Goal: Transaction & Acquisition: Download file/media

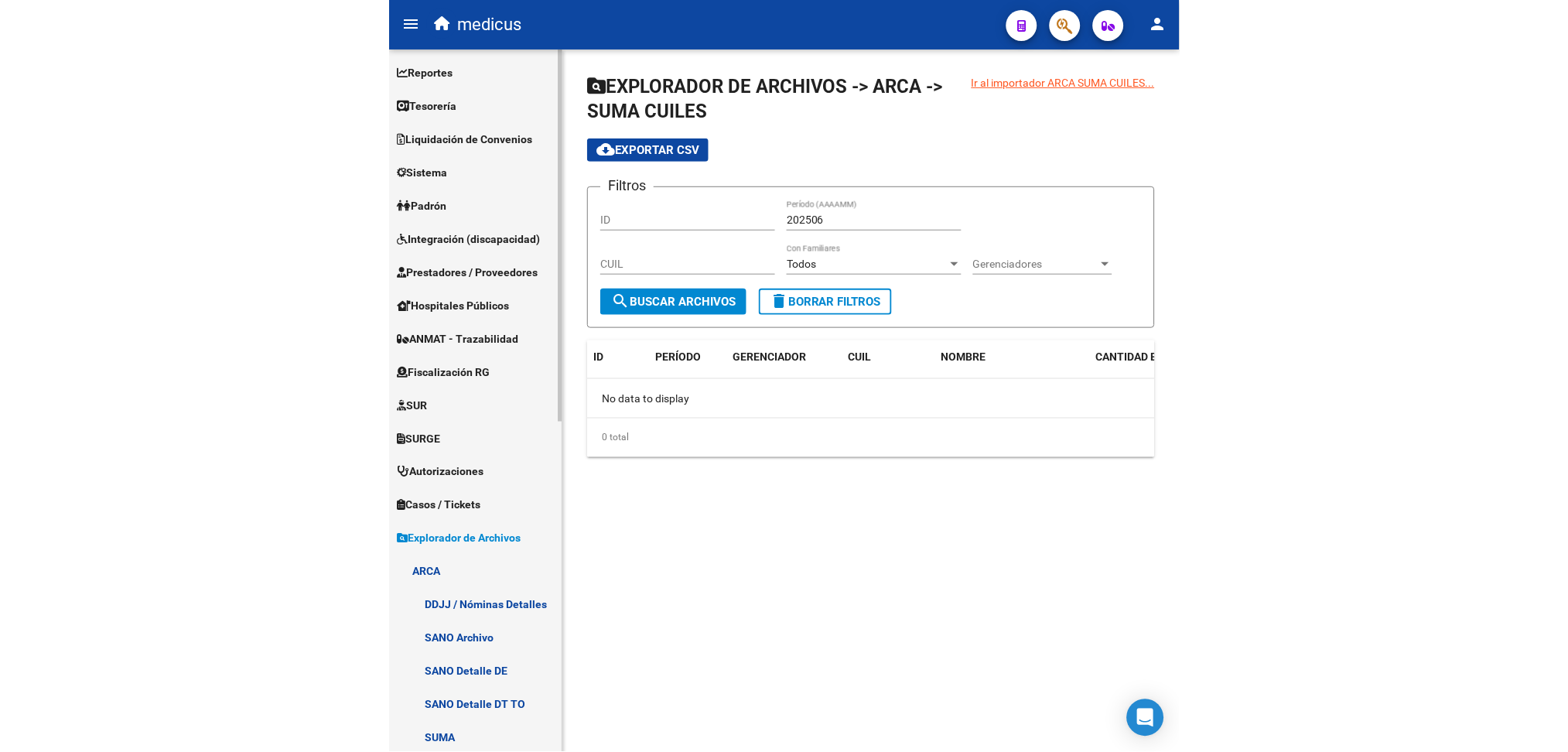
scroll to position [340, 0]
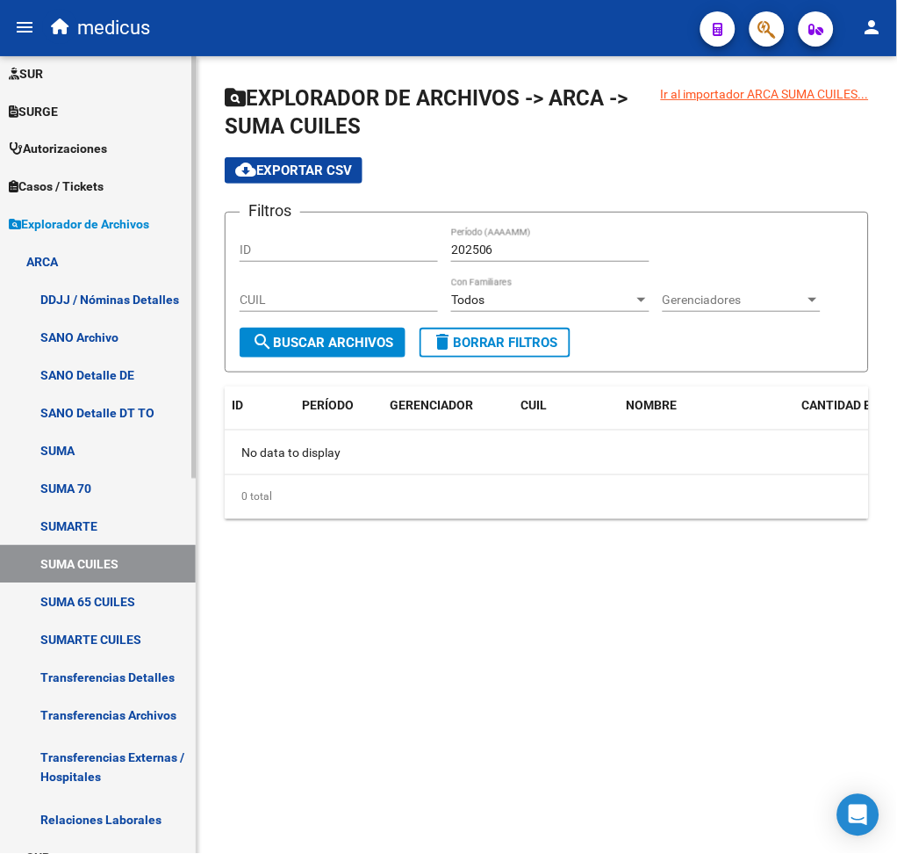
click at [104, 521] on link "SUMARTE" at bounding box center [98, 527] width 196 height 38
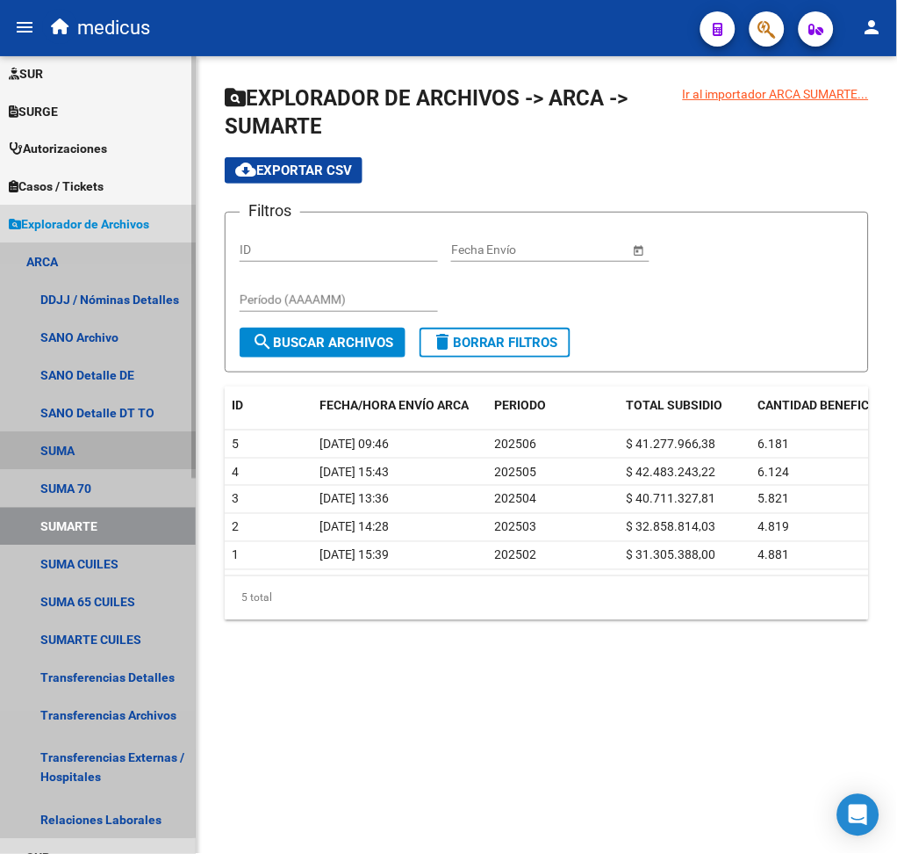
click at [90, 446] on link "SUMA" at bounding box center [98, 451] width 196 height 38
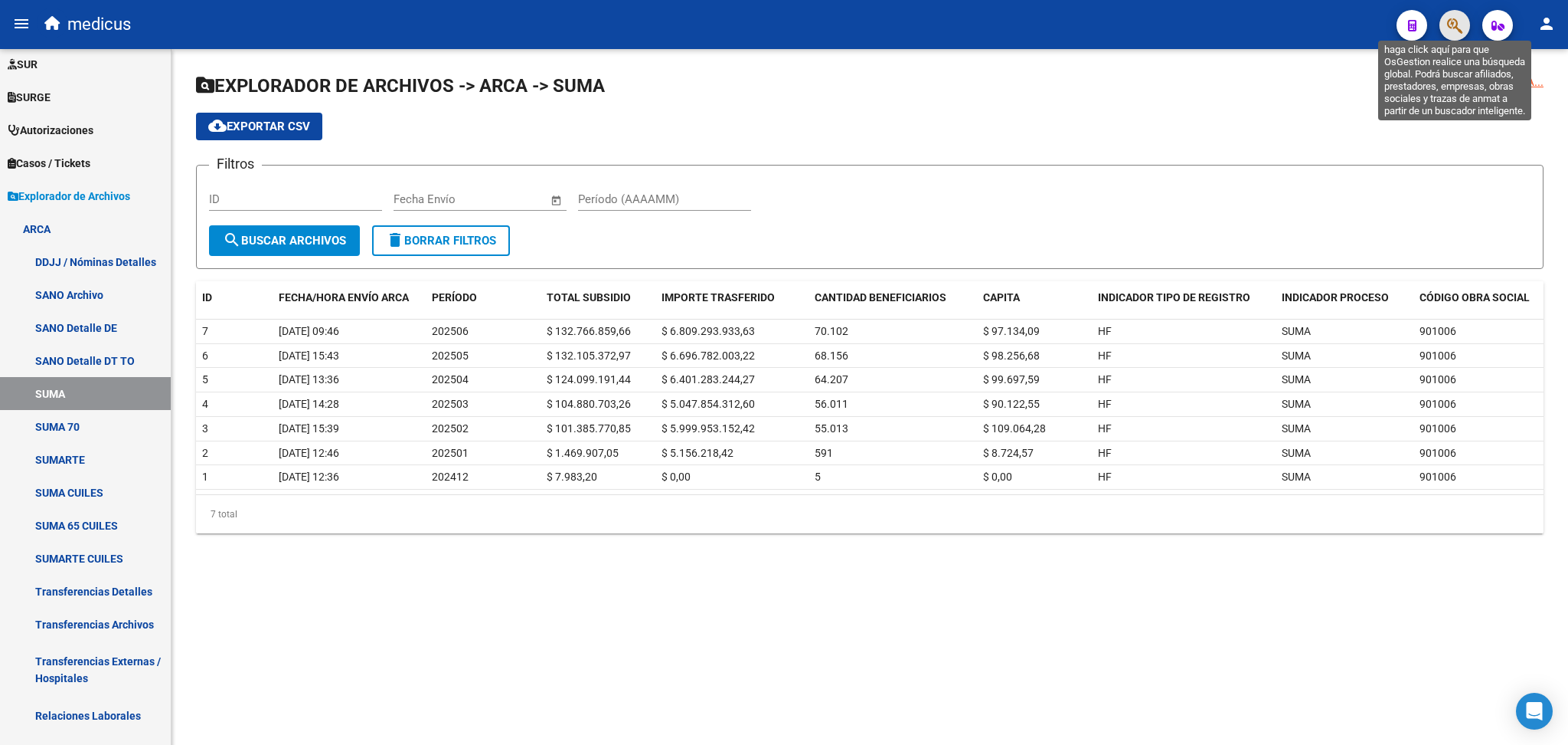
click at [782, 23] on icon "button" at bounding box center [1456, 25] width 16 height 17
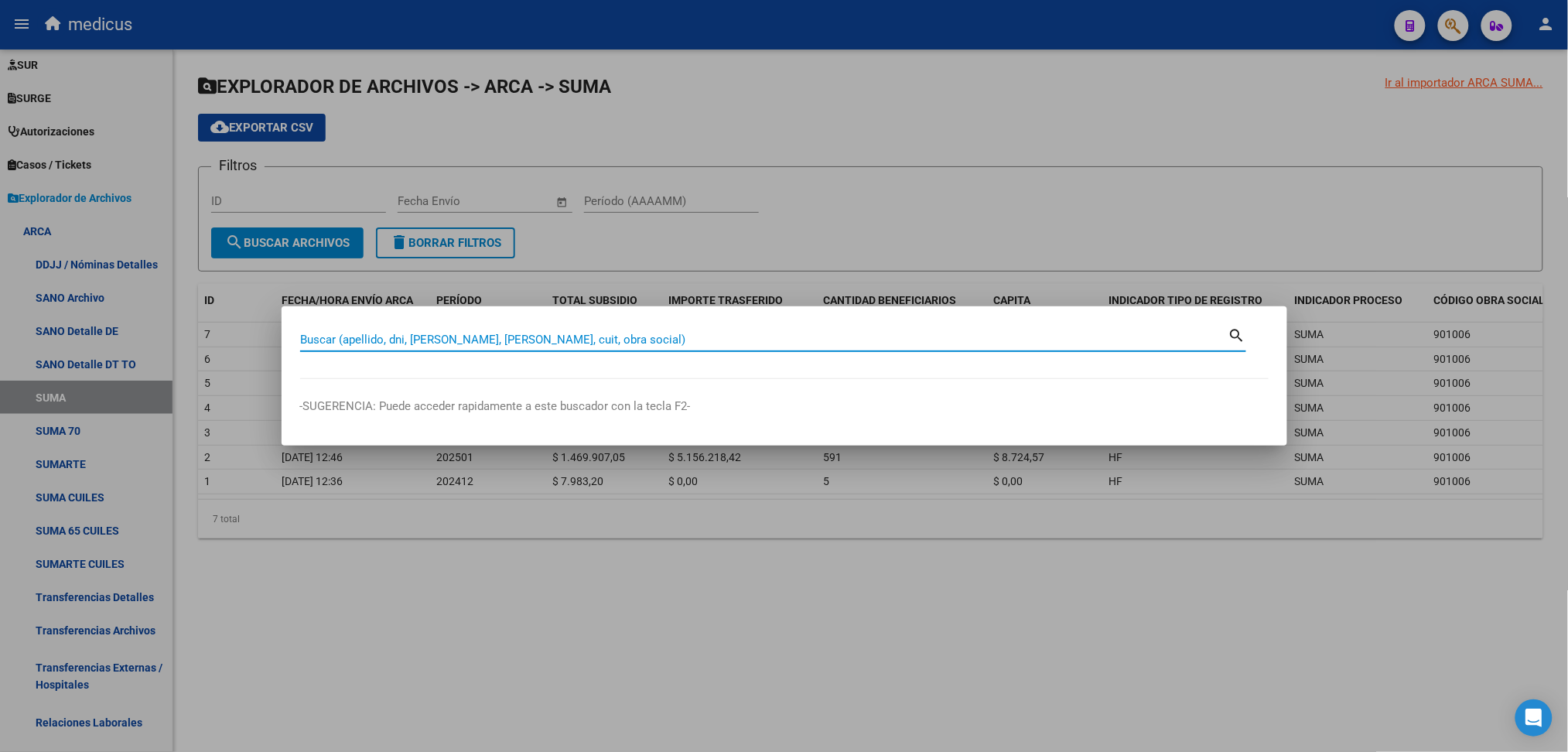
paste input "36728048"
type input "36728048"
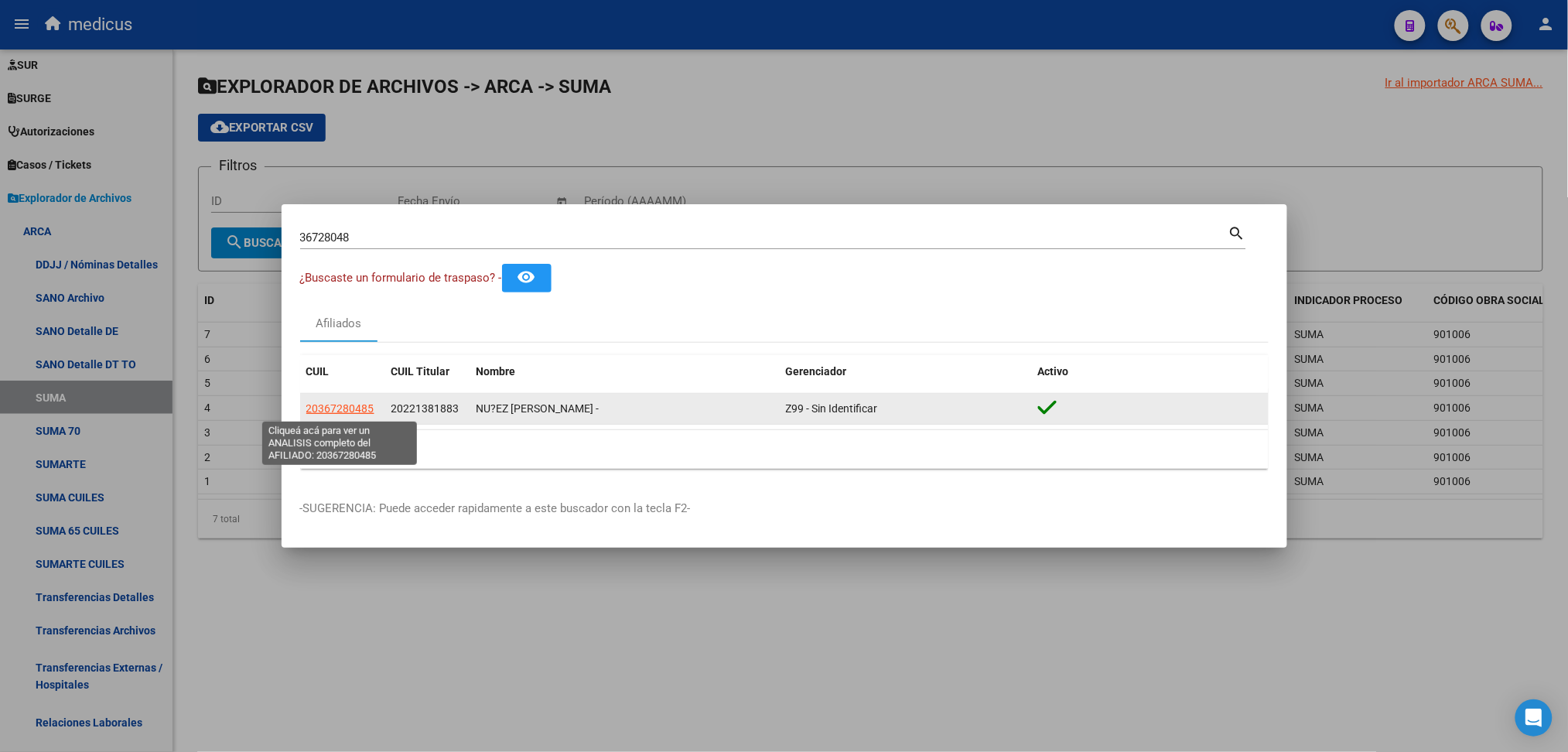
click at [355, 409] on span "20367280485" at bounding box center [340, 409] width 68 height 12
type textarea "20367280485"
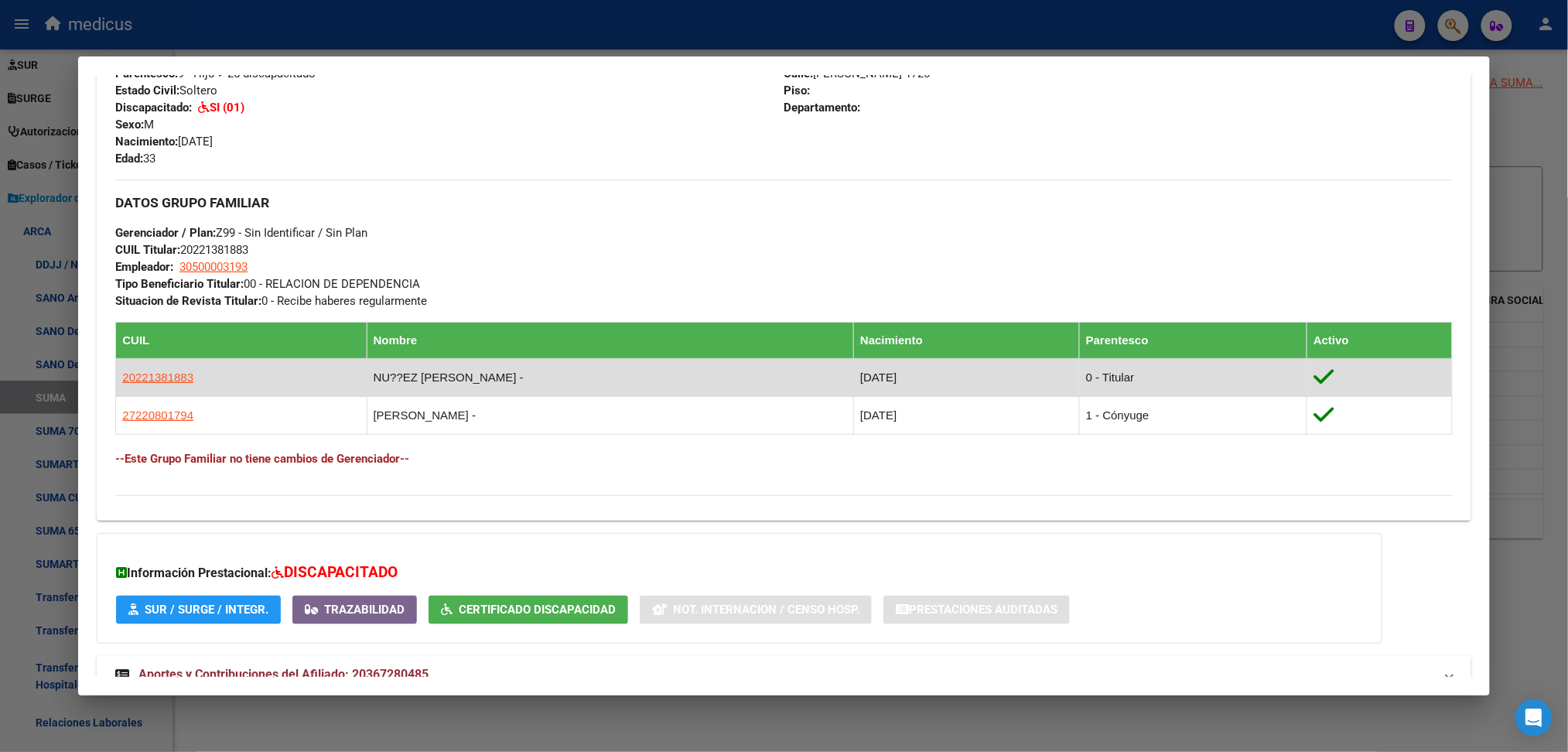
scroll to position [705, 0]
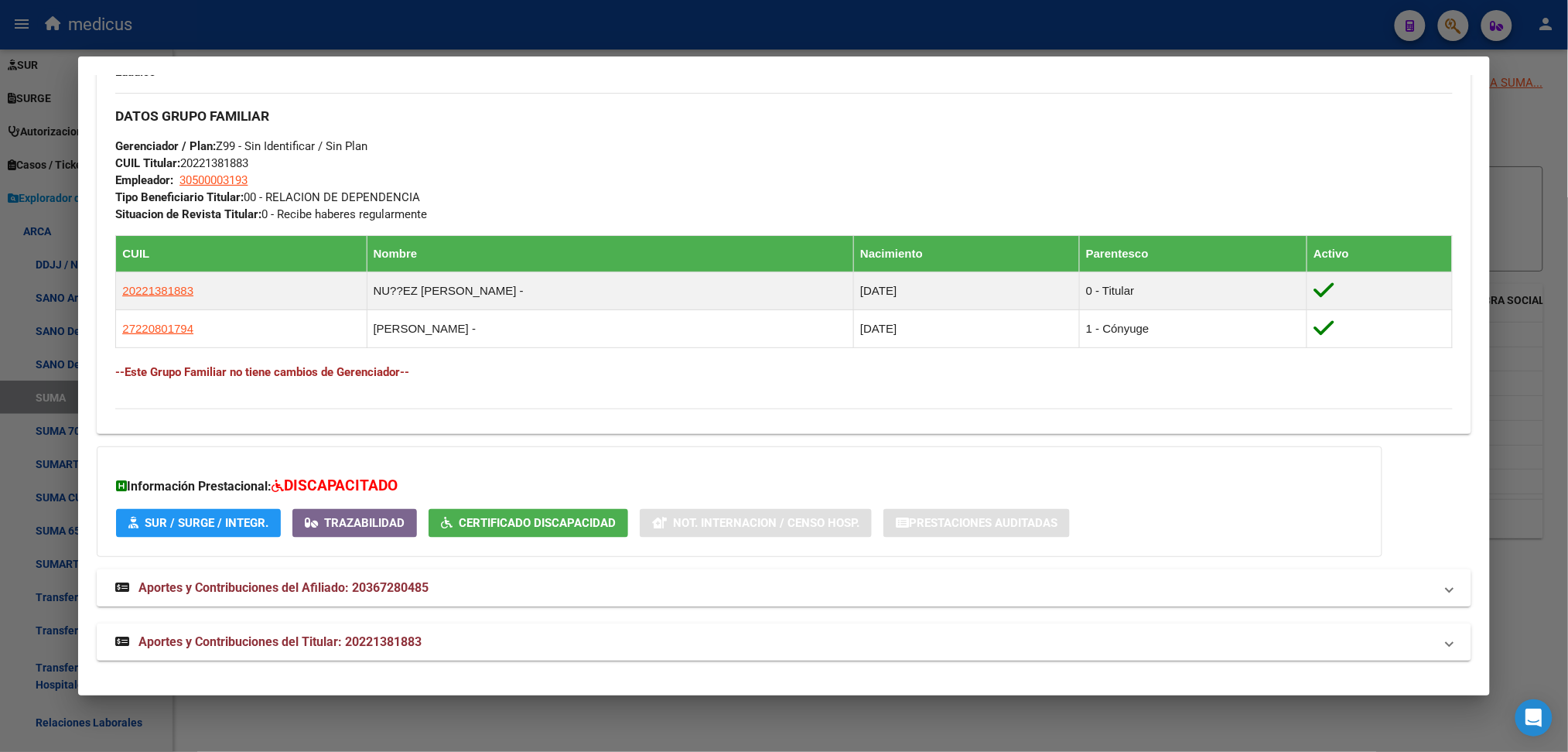
click at [387, 587] on span "Aportes y Contribuciones del Afiliado: 20367280485" at bounding box center [283, 587] width 290 height 15
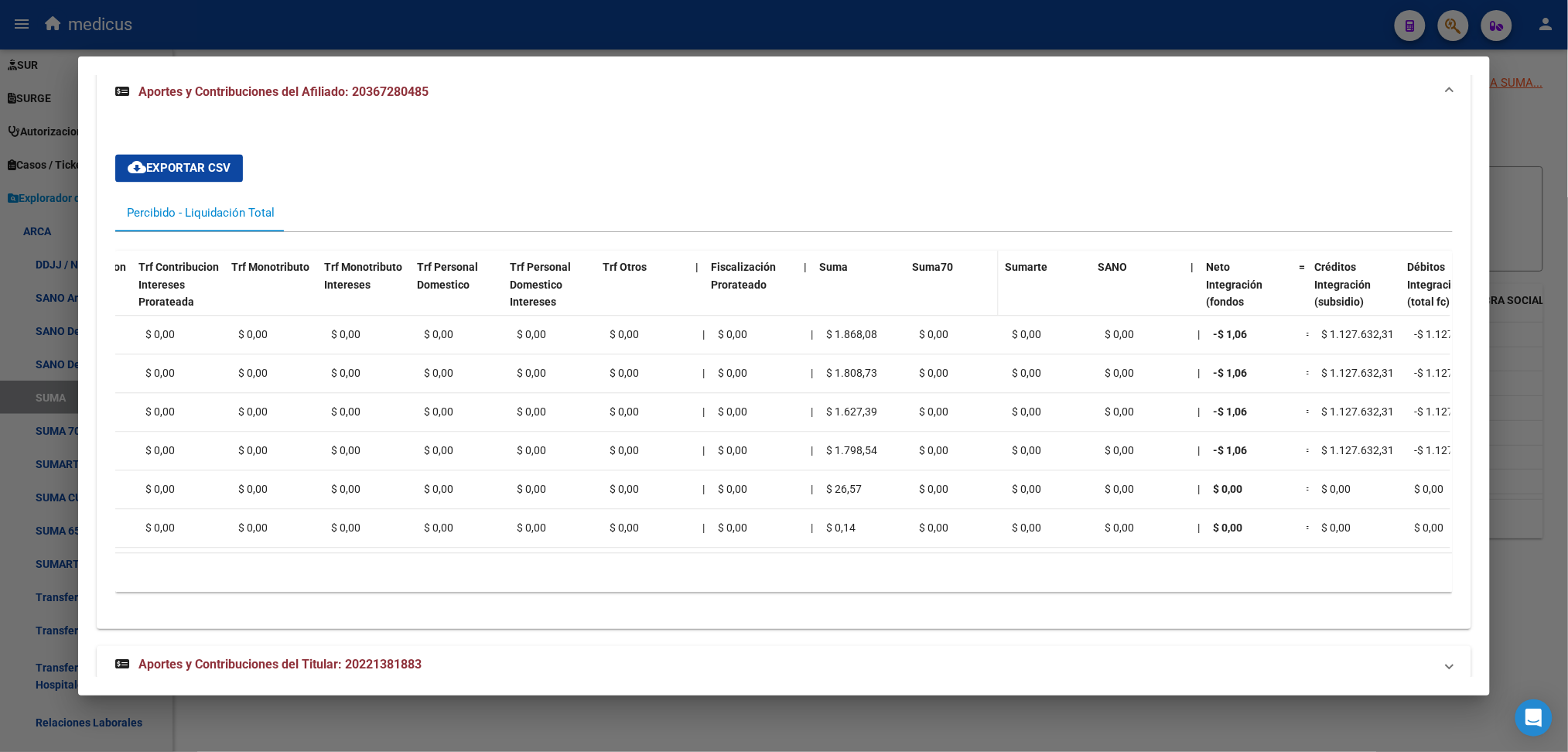
scroll to position [0, 632]
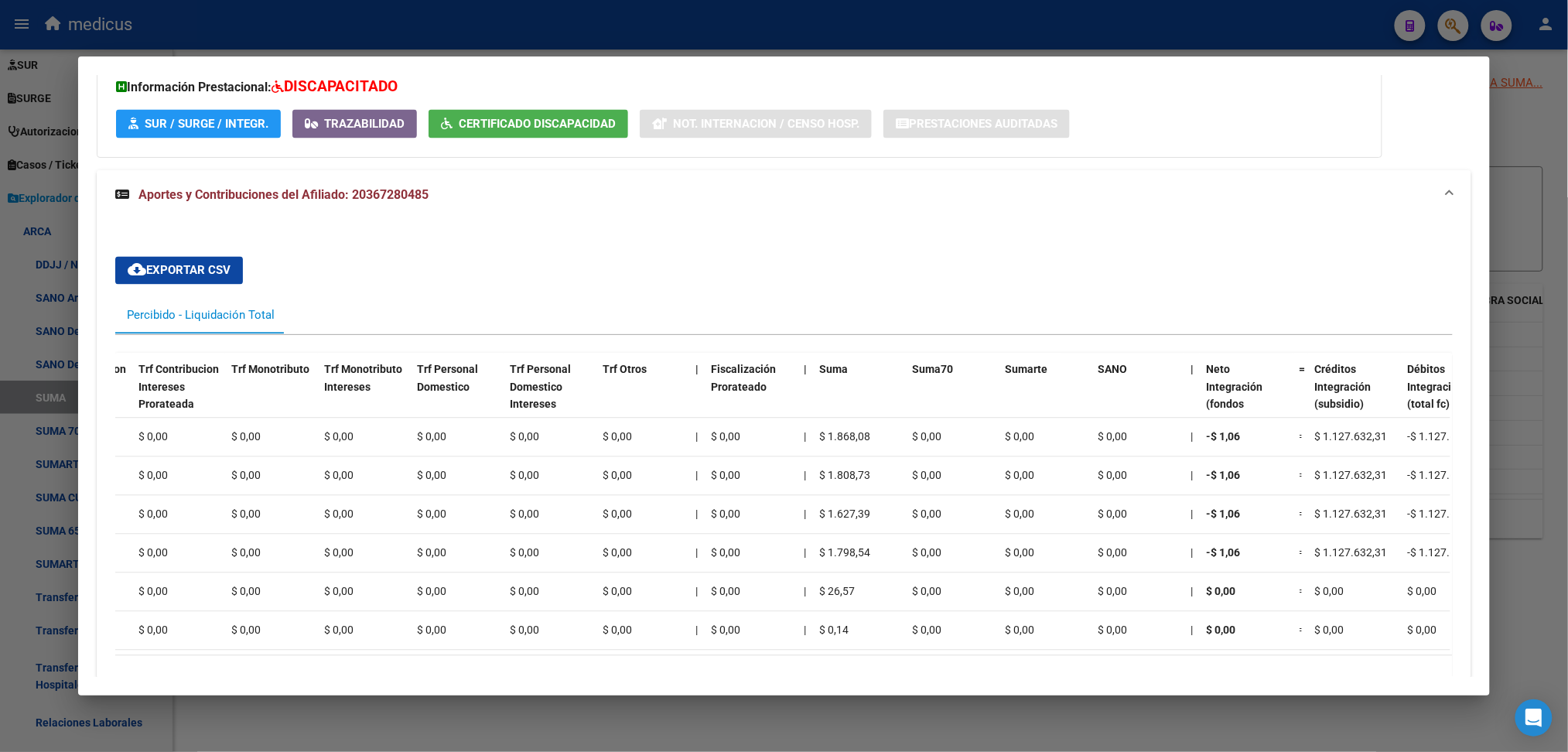
click at [381, 188] on span "Aportes y Contribuciones del Afiliado: 20367280485" at bounding box center [283, 194] width 290 height 15
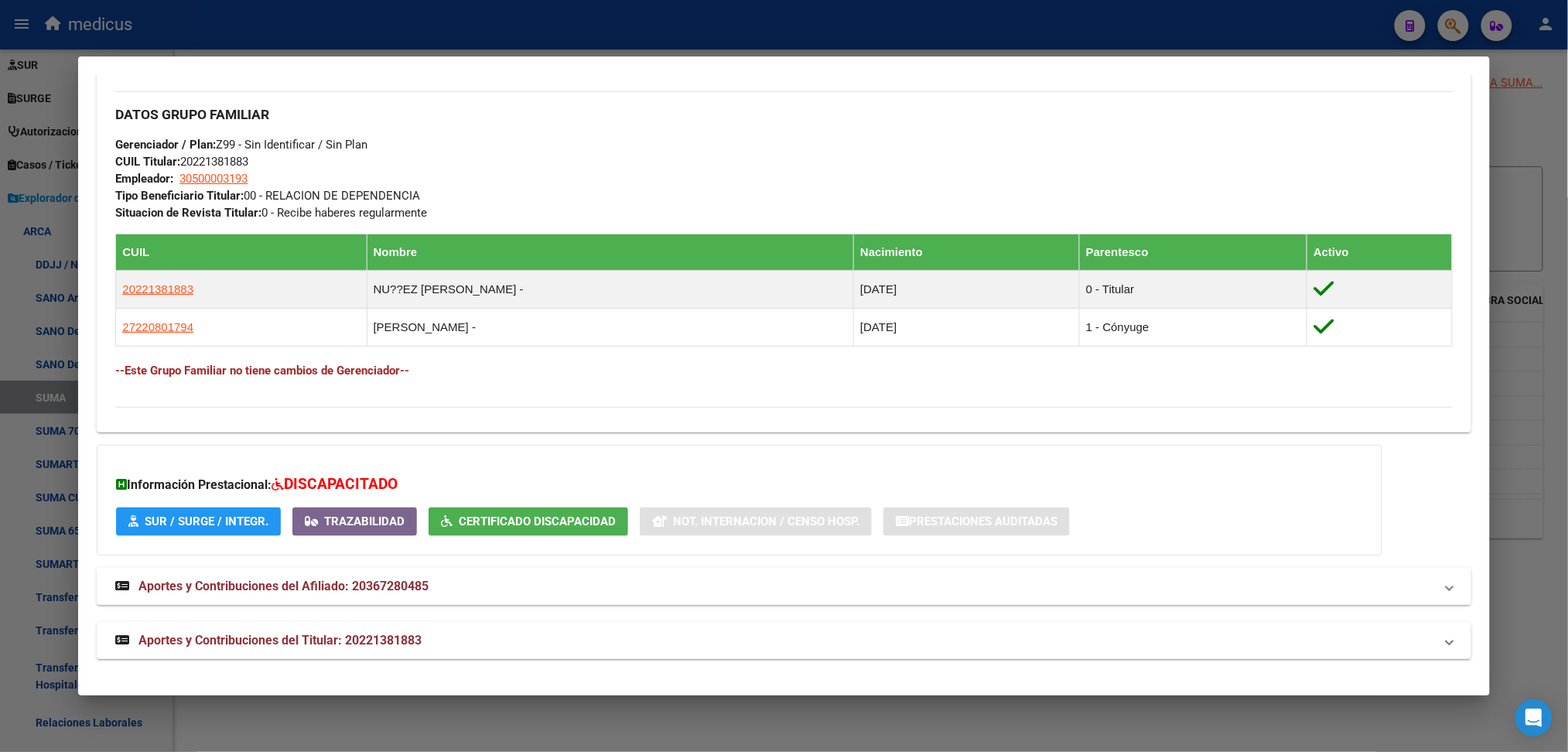
scroll to position [705, 0]
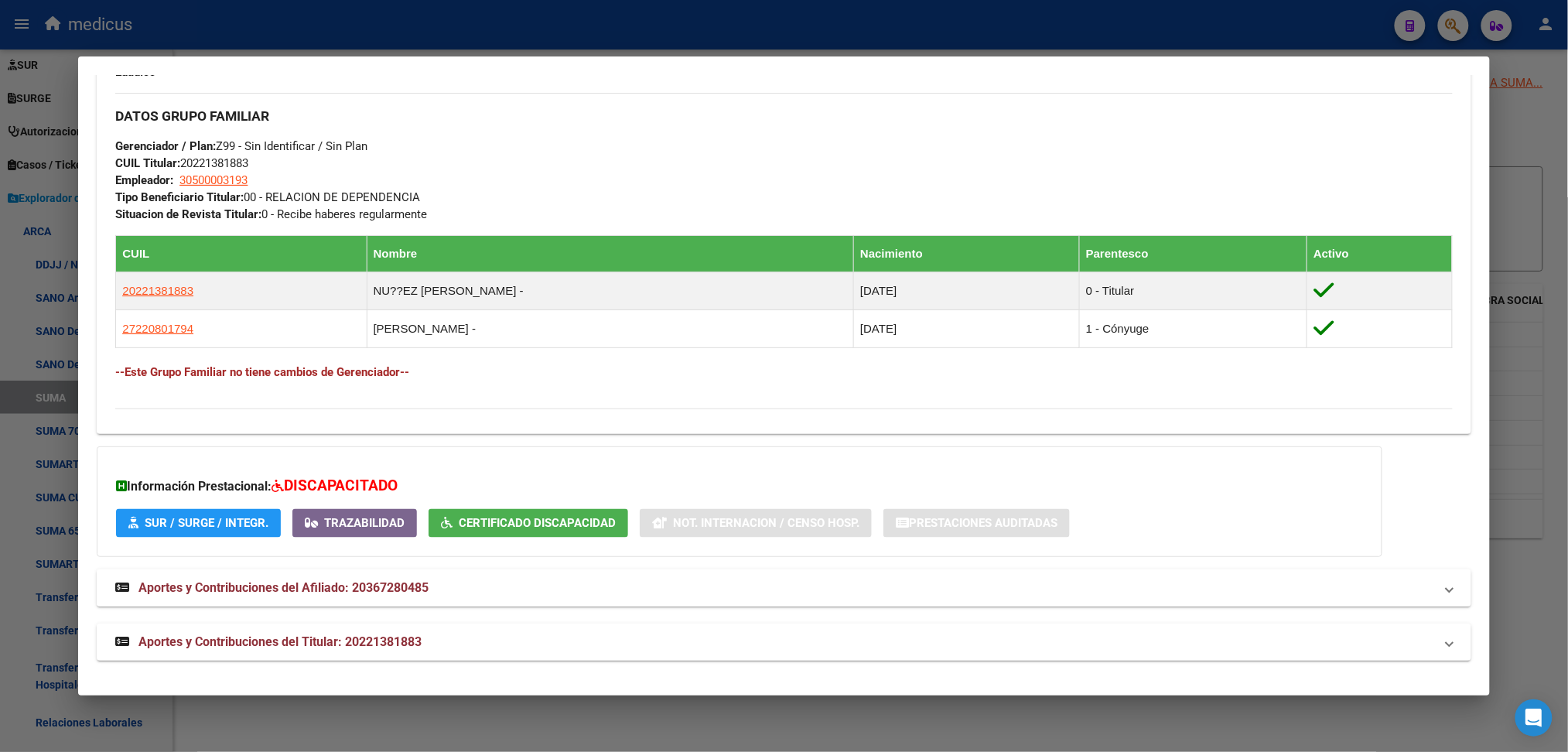
click at [397, 596] on mat-expansion-panel-header "Aportes y Contribuciones del Afiliado: 20367280485" at bounding box center [783, 587] width 1373 height 37
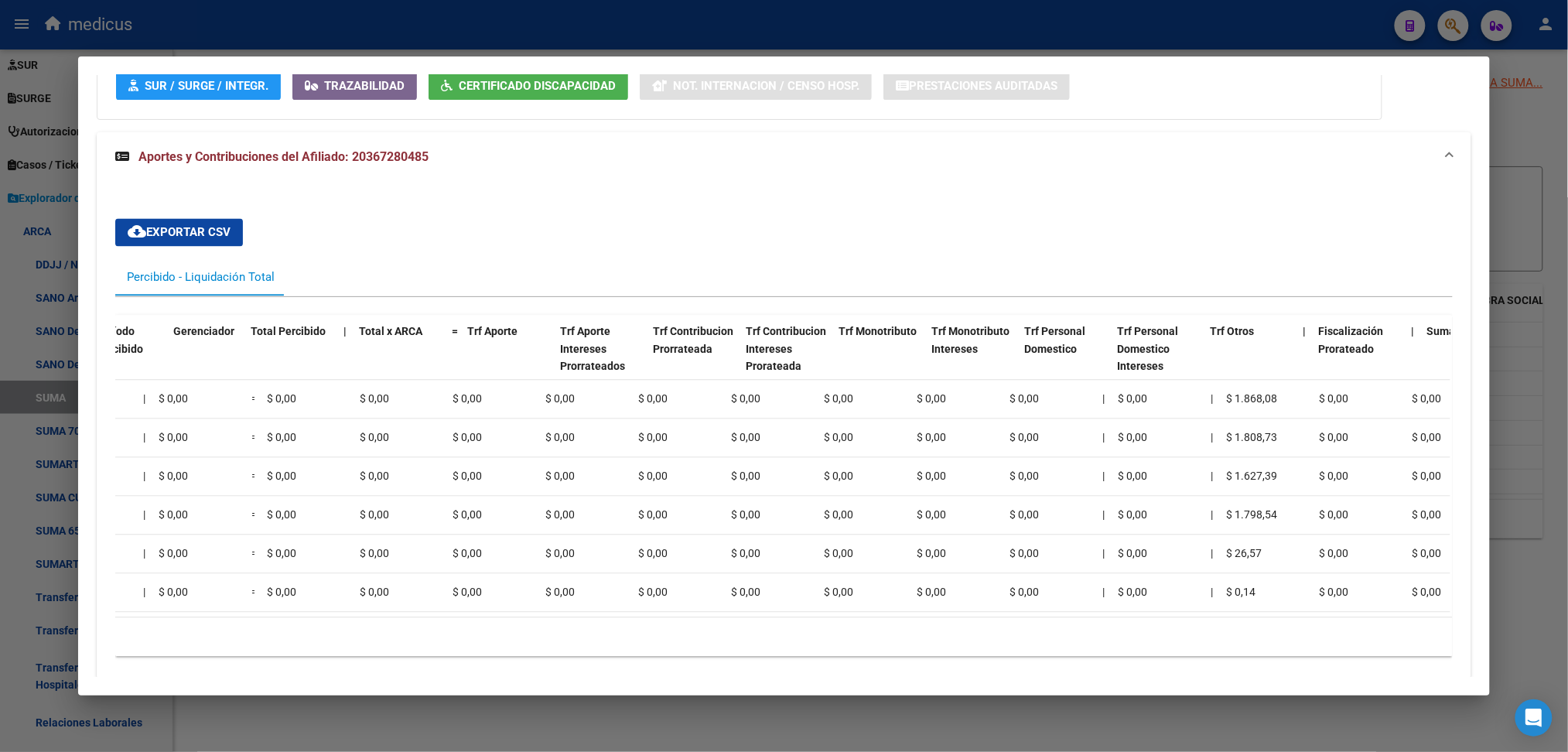
scroll to position [0, 0]
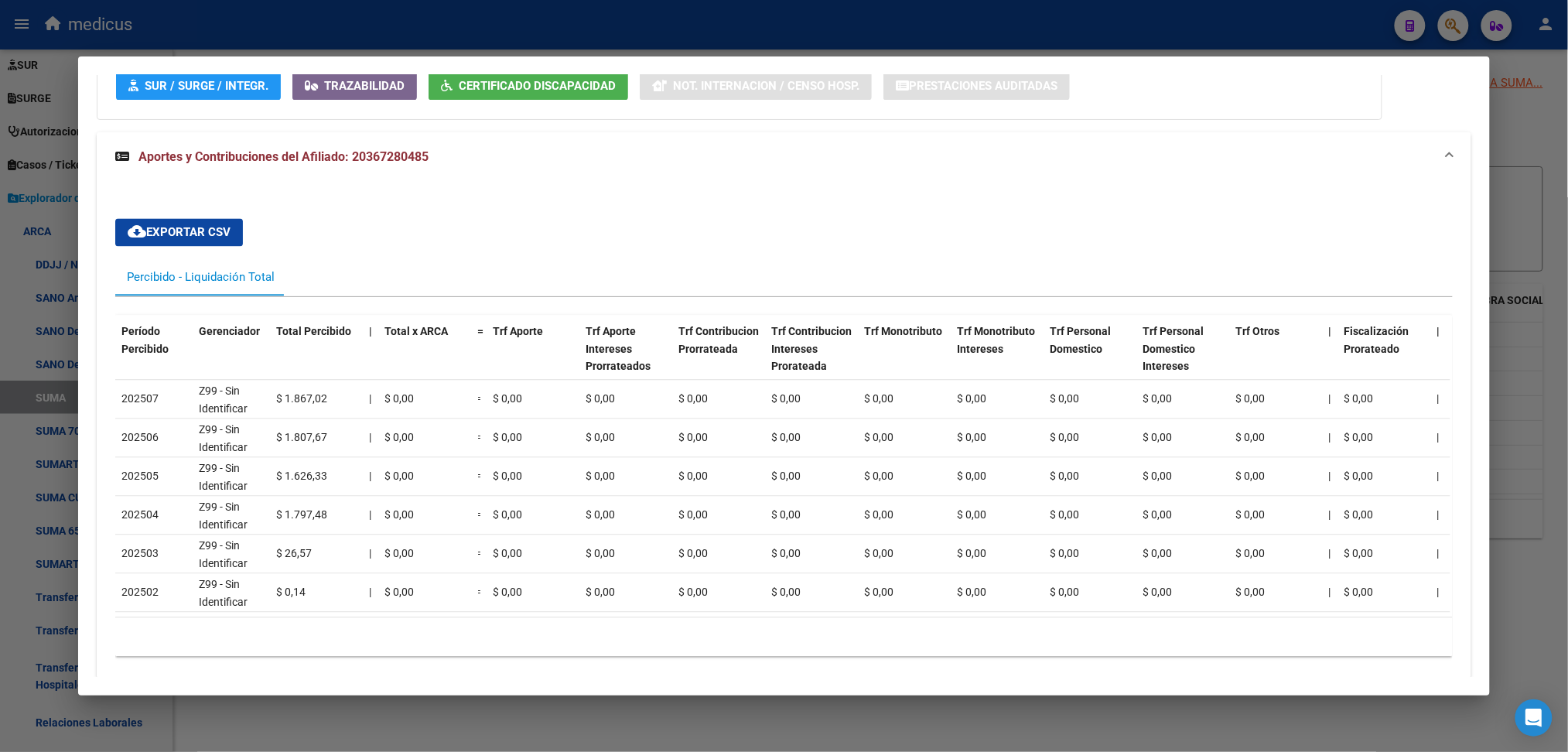
click at [790, 165] on mat-expansion-panel-header "Aportes y Contribuciones del Afiliado: 20367280485" at bounding box center [783, 157] width 1373 height 49
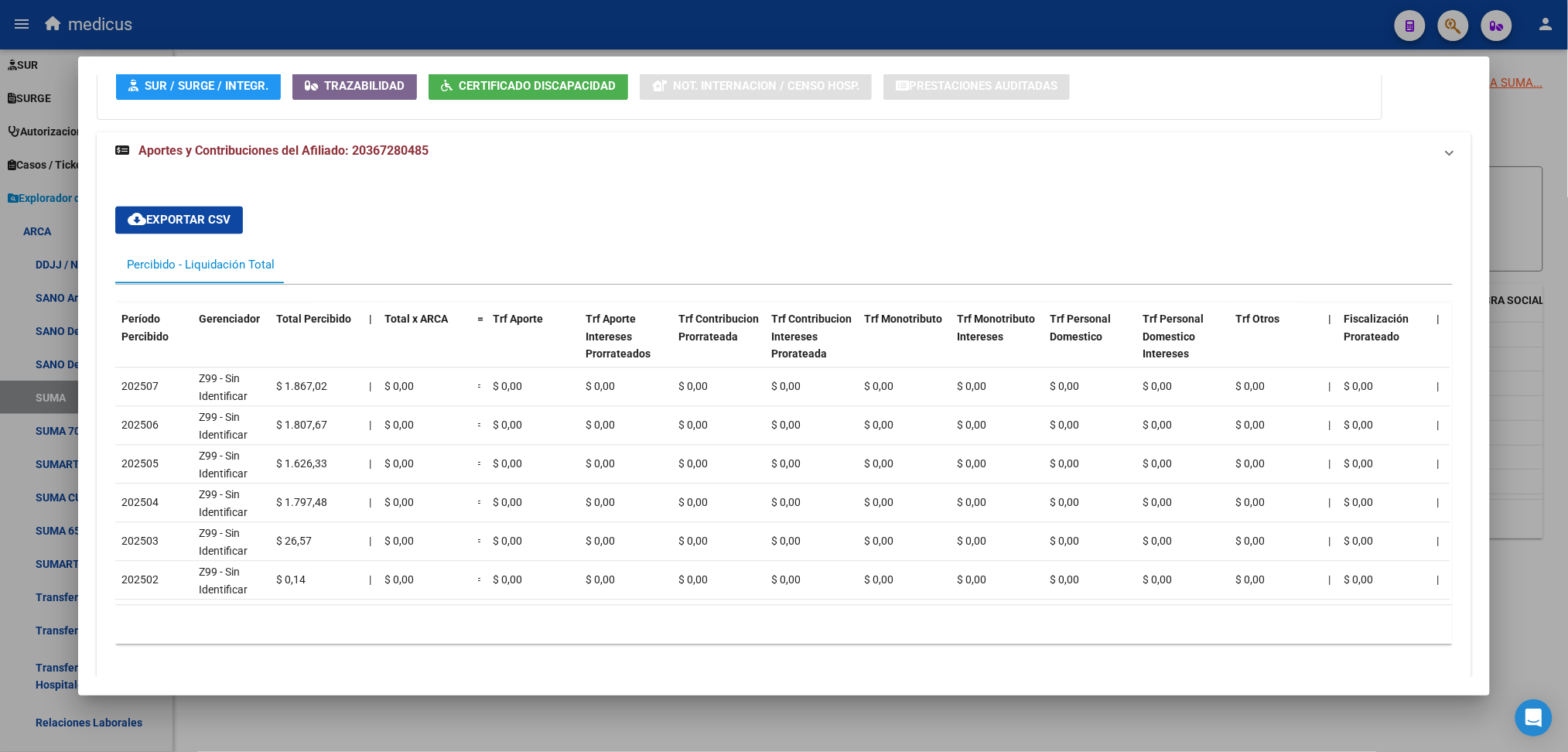
scroll to position [705, 0]
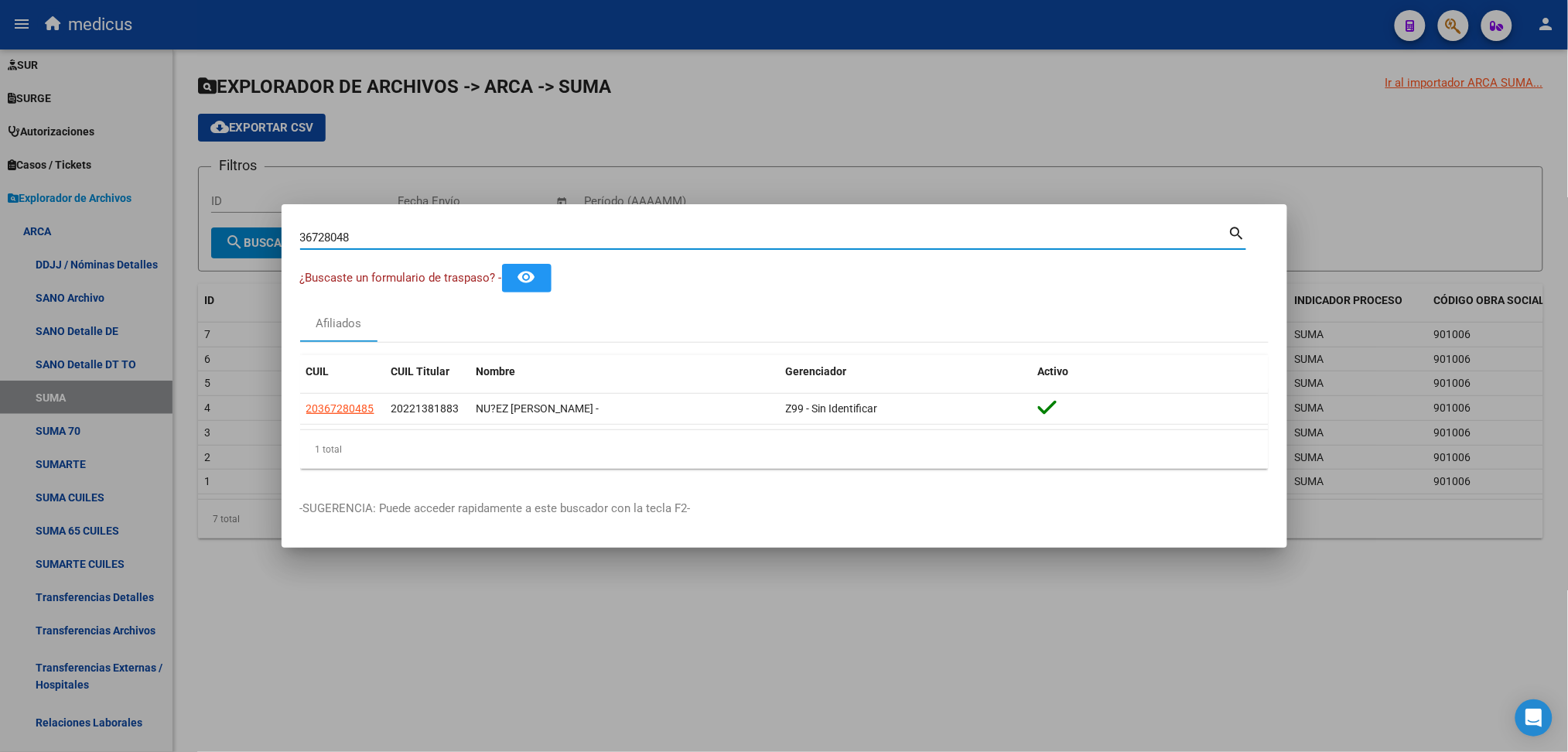
click at [385, 233] on input "36728048" at bounding box center [765, 238] width 928 height 14
drag, startPoint x: 385, startPoint y: 233, endPoint x: 226, endPoint y: 235, distance: 159.0
click at [226, 236] on div "36728048 Buscar (apellido, dni, cuil, [PERSON_NAME], cuit, obra social) search …" at bounding box center [784, 376] width 1568 height 752
paste input "27502354197"
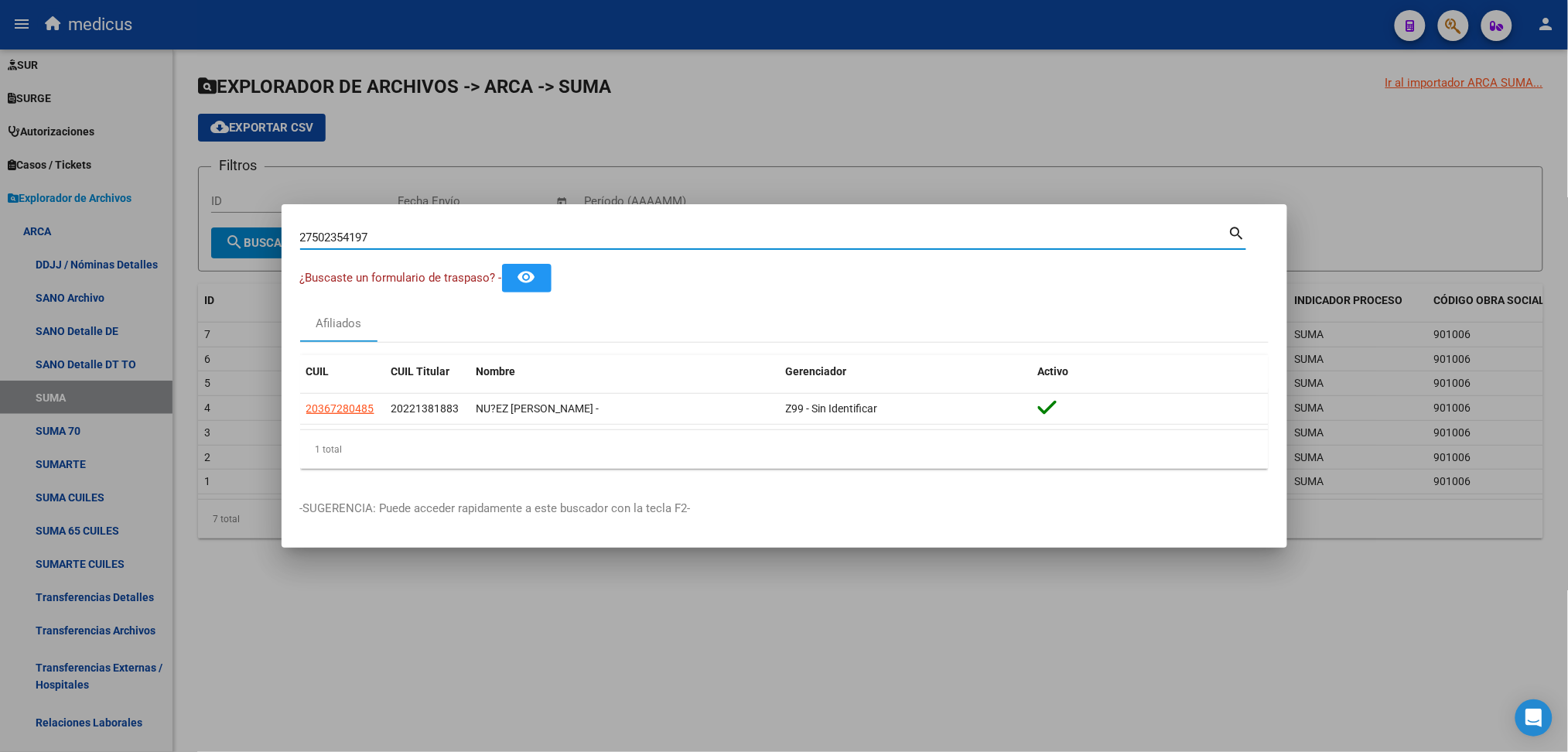
type input "27502354197"
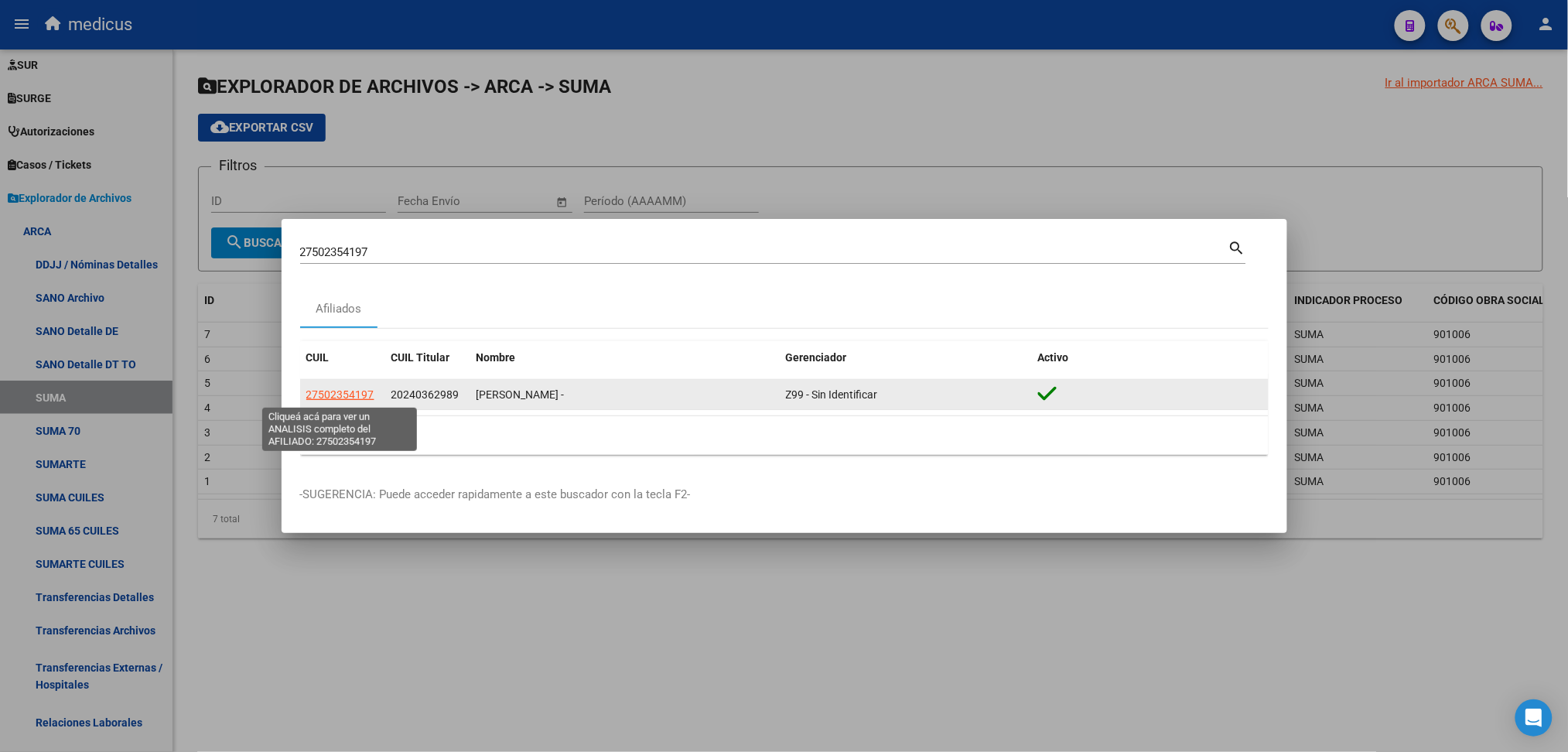
click at [330, 400] on span "27502354197" at bounding box center [340, 394] width 68 height 12
type textarea "27502354197"
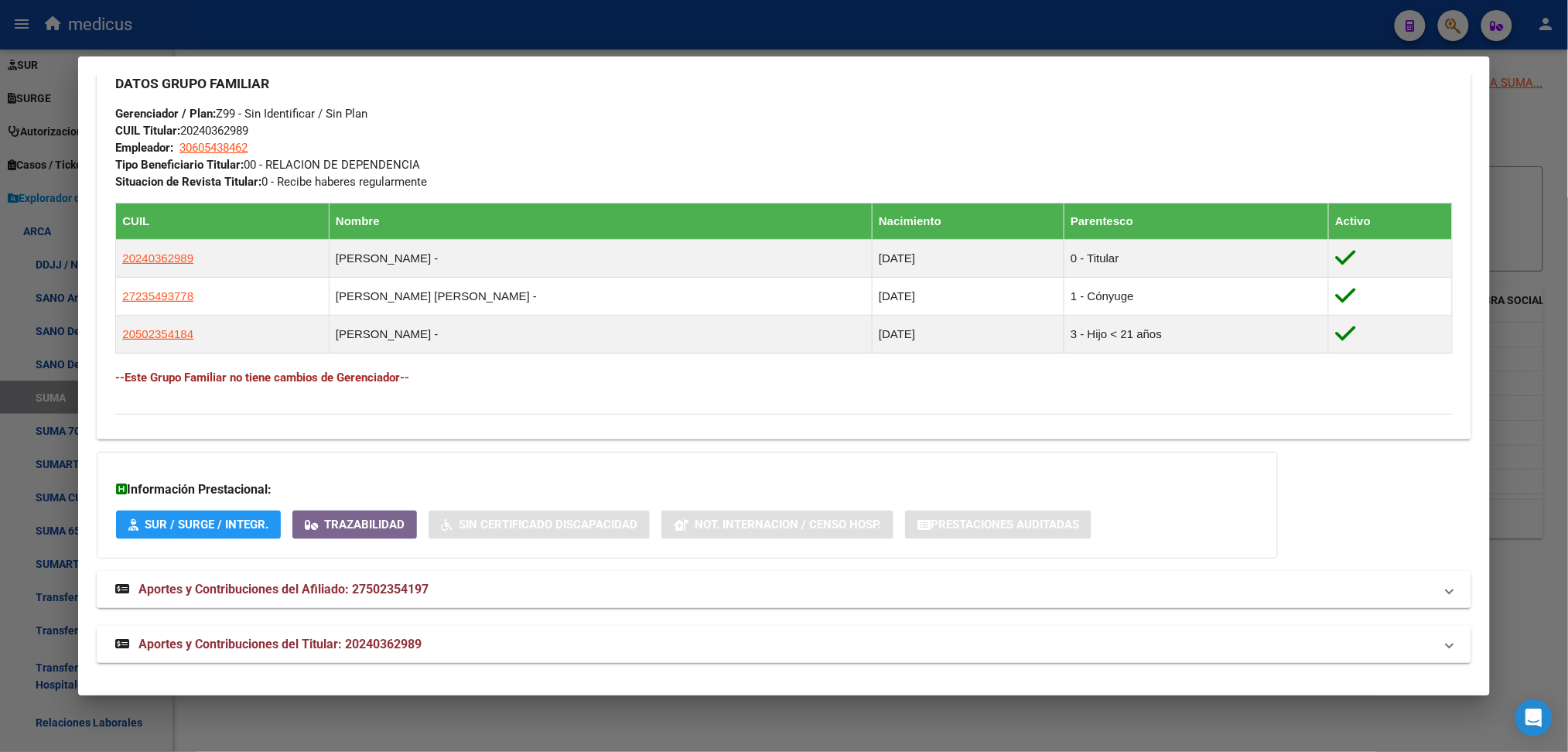
scroll to position [739, 0]
click at [434, 582] on mat-panel-title "Aportes y Contribuciones del Afiliado: 27502354197" at bounding box center [774, 588] width 1318 height 18
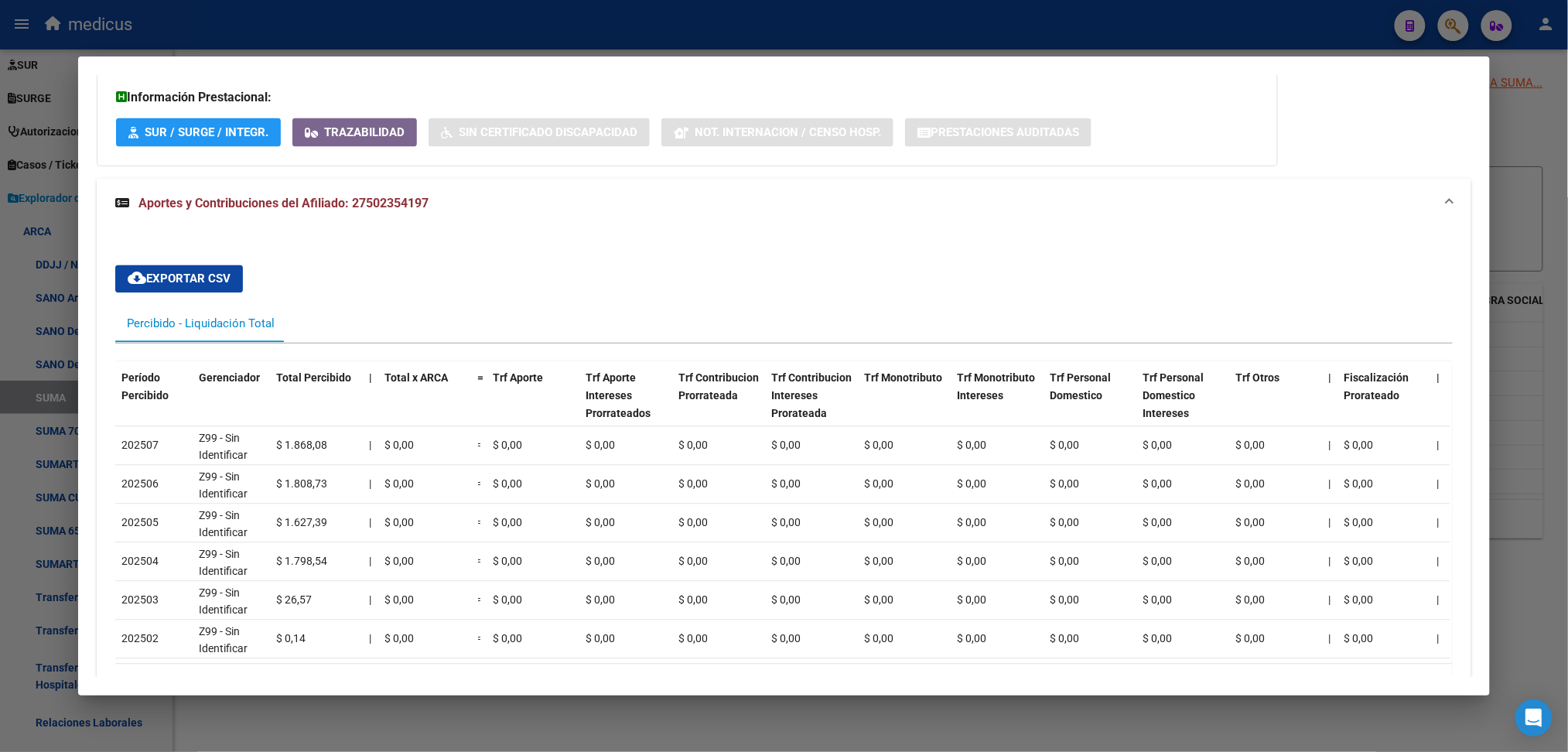
scroll to position [1151, 0]
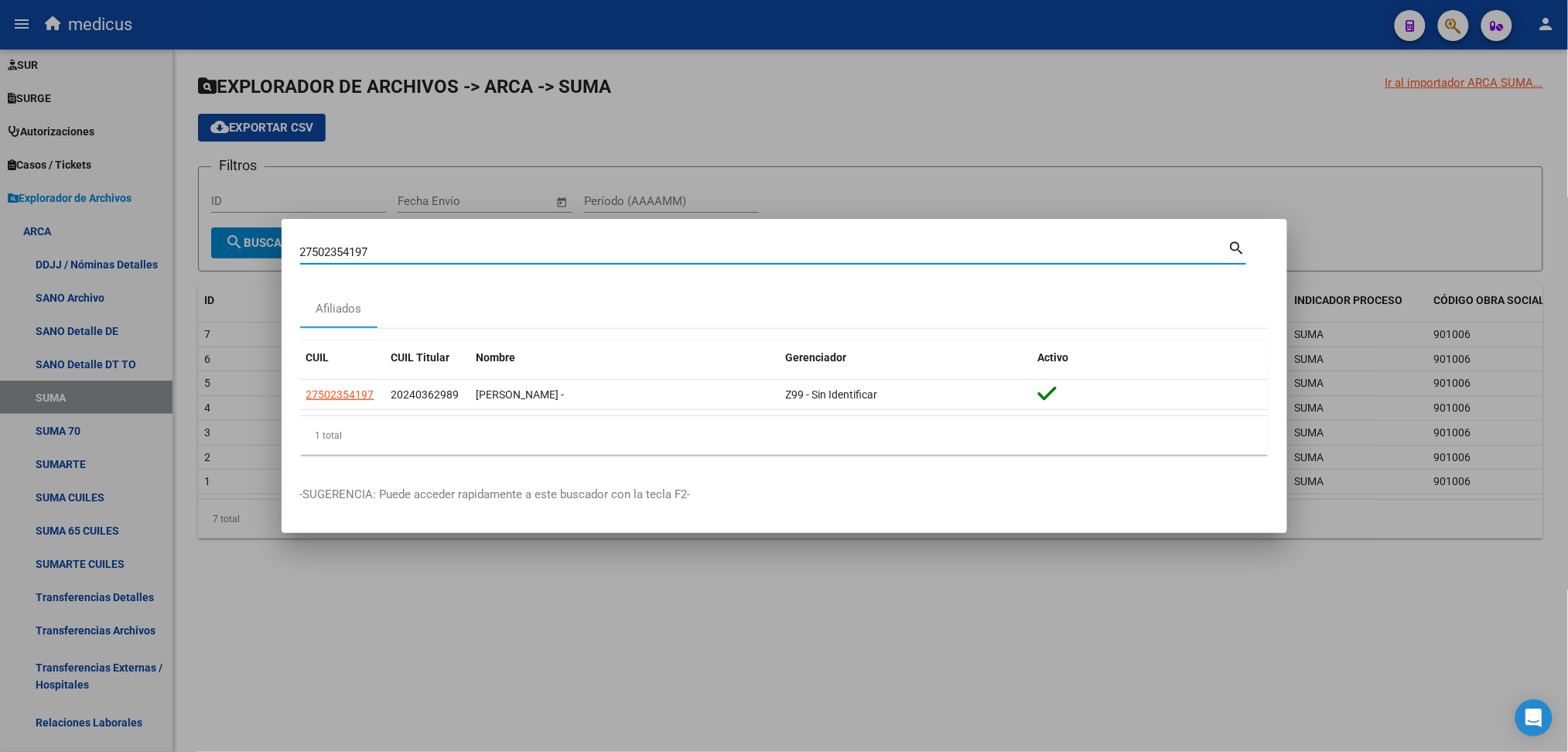
click at [357, 254] on input "27502354197" at bounding box center [765, 252] width 928 height 14
click at [356, 254] on input "27502354197" at bounding box center [765, 252] width 928 height 14
paste input "78839343"
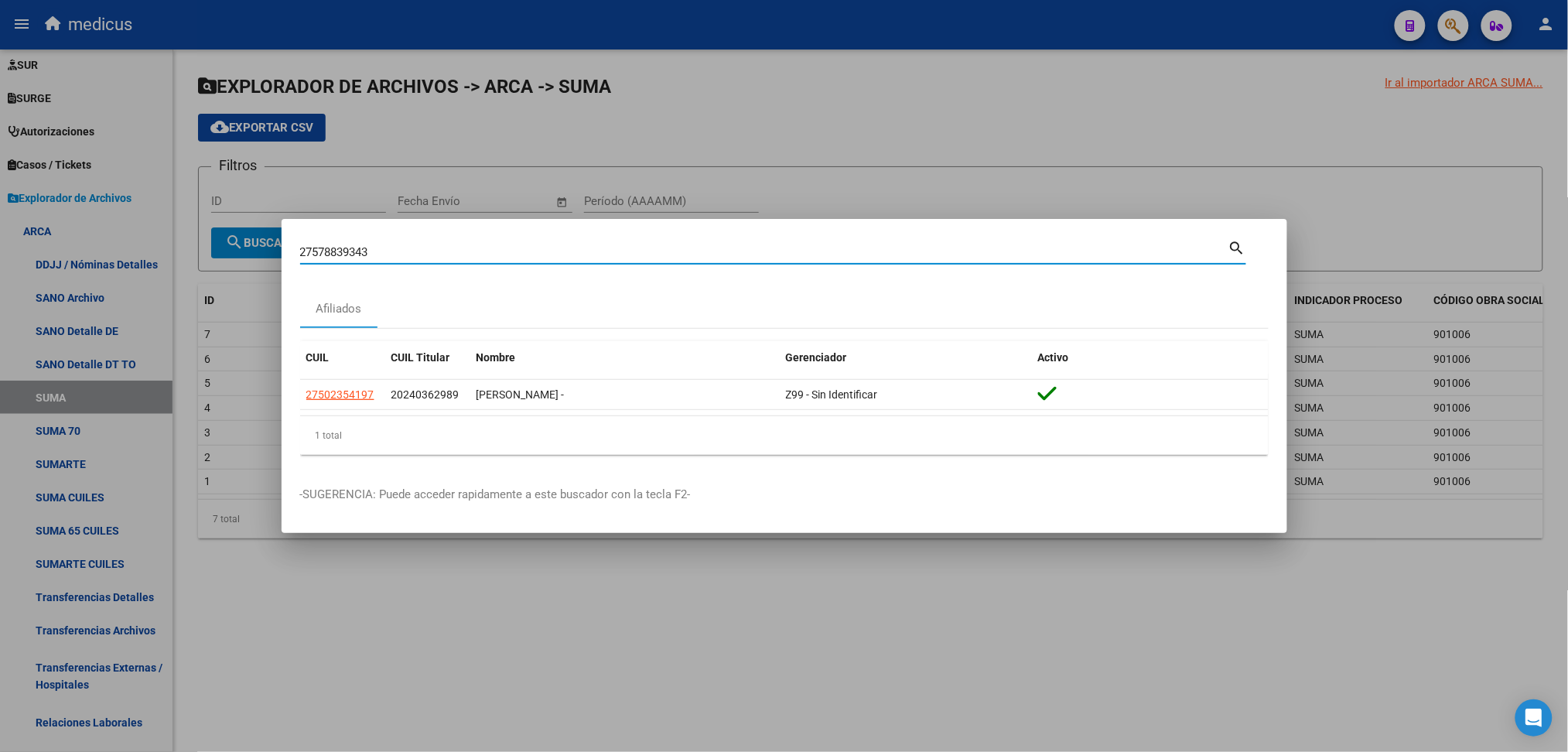
type input "27578839343"
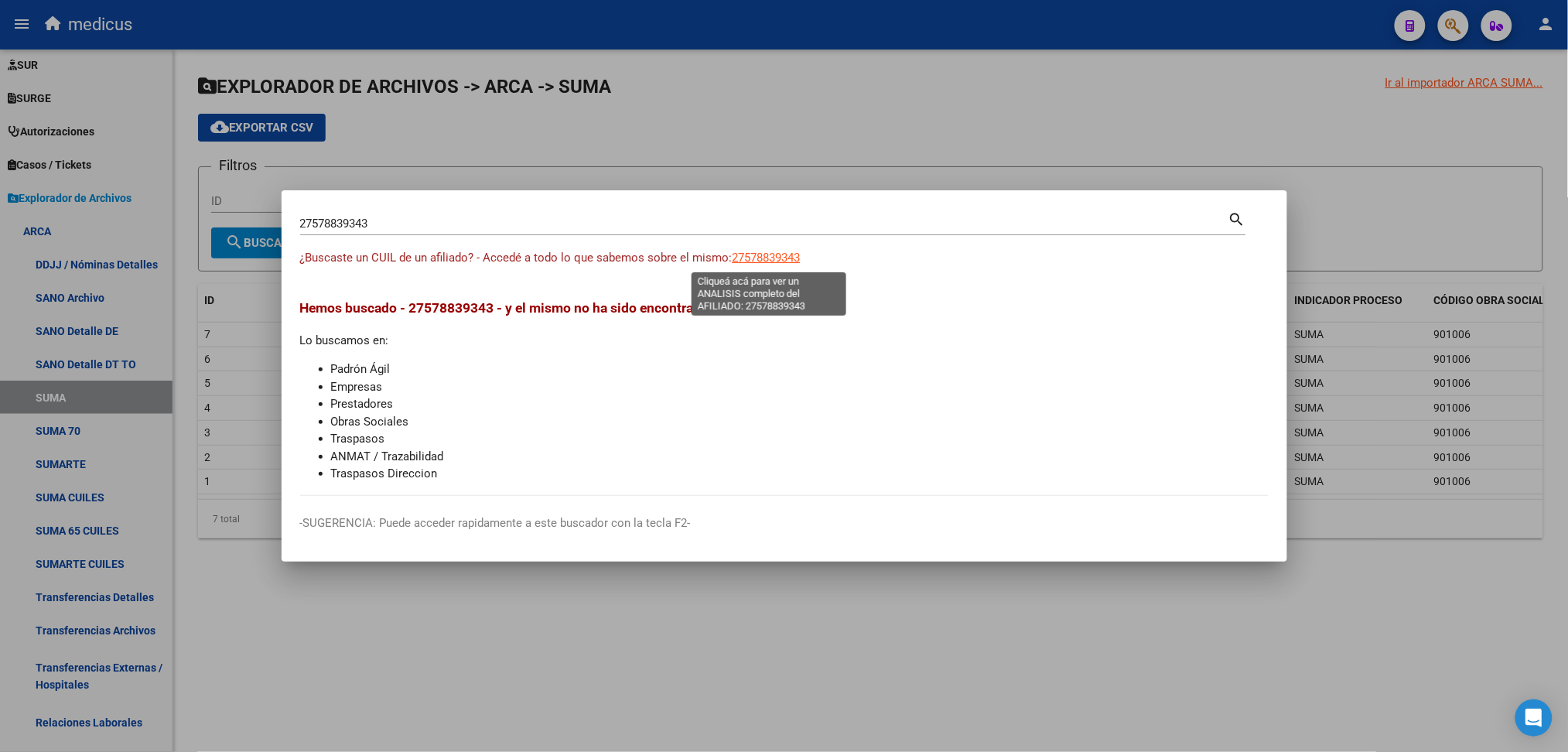
click at [758, 258] on span "27578839343" at bounding box center [766, 258] width 68 height 14
type textarea "27578839343"
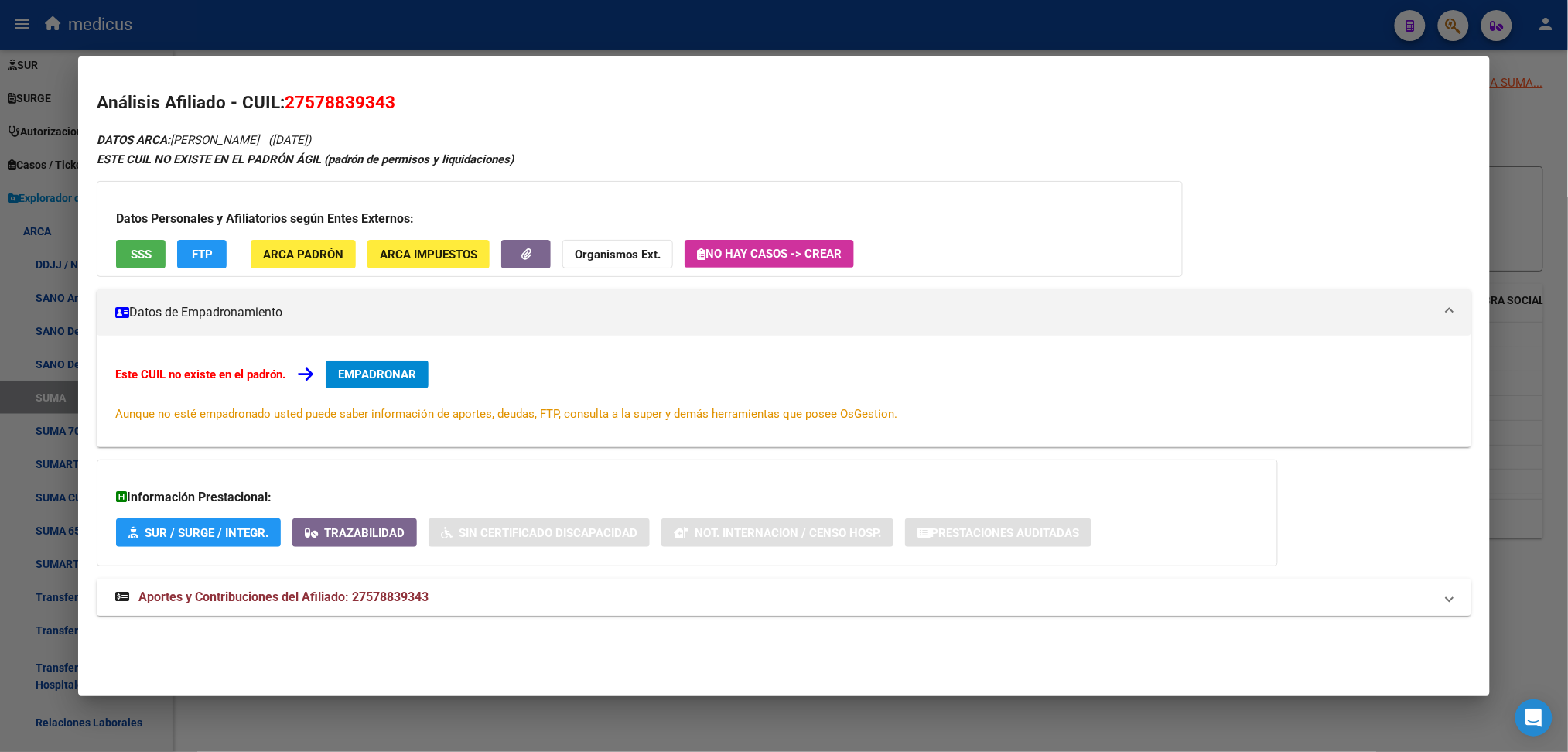
click at [278, 595] on span "Aportes y Contribuciones del Afiliado: 27578839343" at bounding box center [283, 596] width 290 height 15
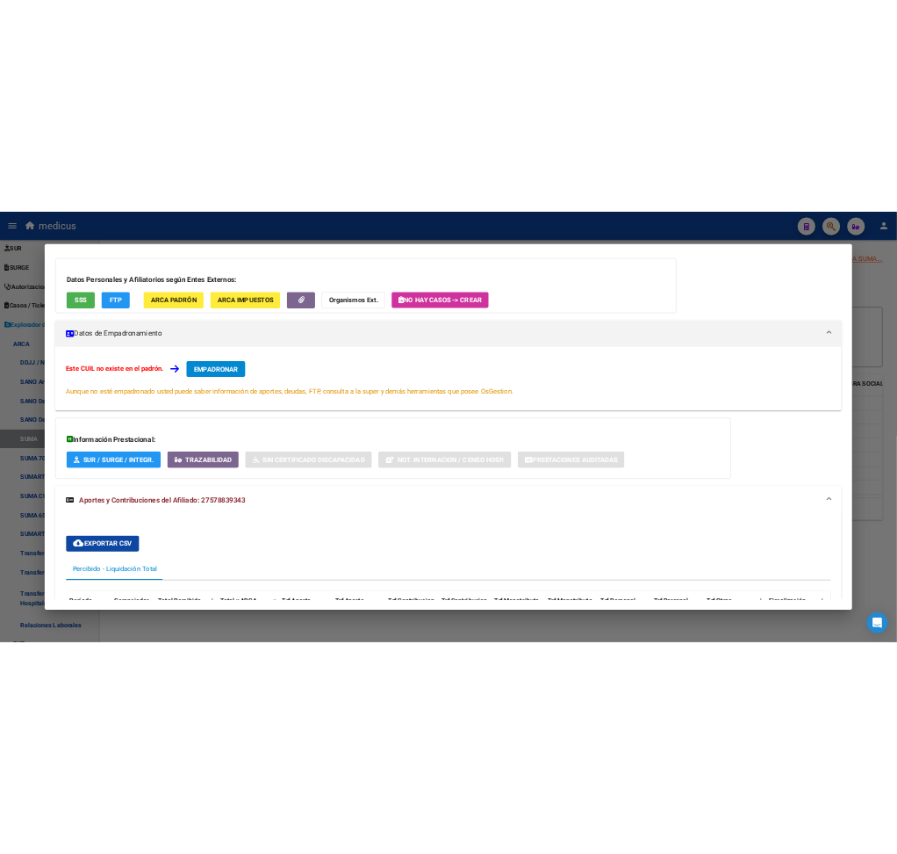
scroll to position [0, 0]
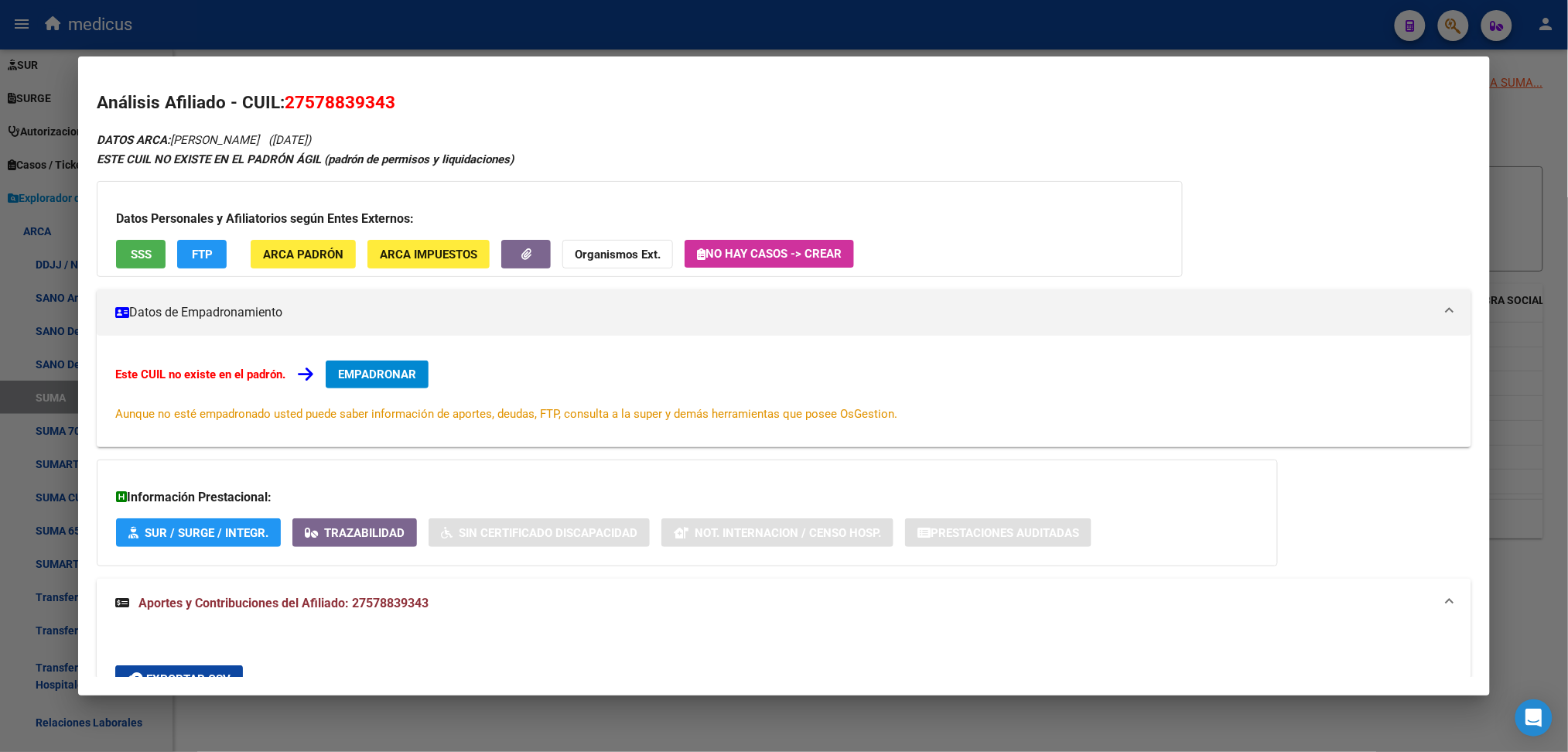
drag, startPoint x: 90, startPoint y: 50, endPoint x: 54, endPoint y: 55, distance: 36.3
click at [88, 50] on div at bounding box center [784, 376] width 1568 height 752
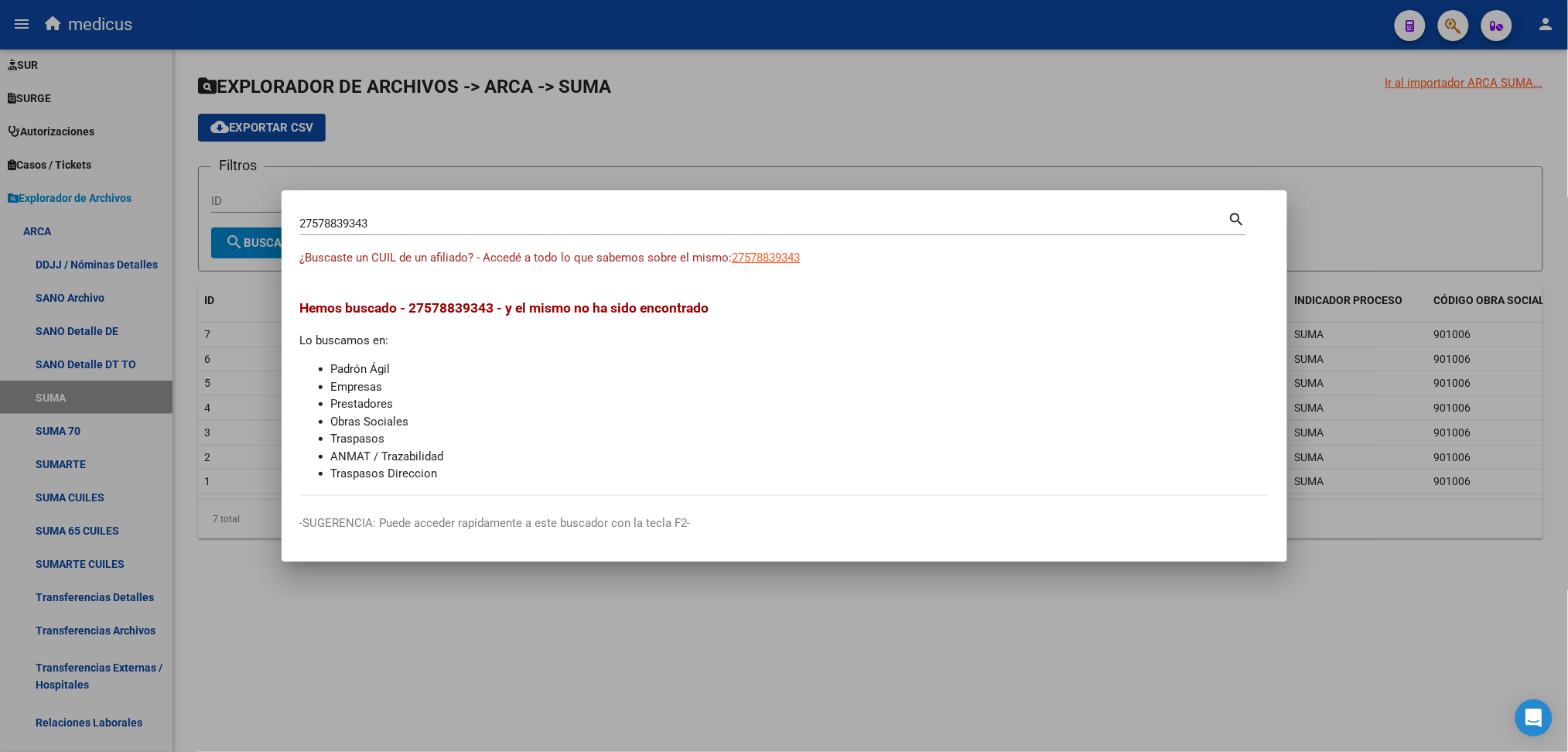
click at [54, 55] on div at bounding box center [784, 376] width 1568 height 752
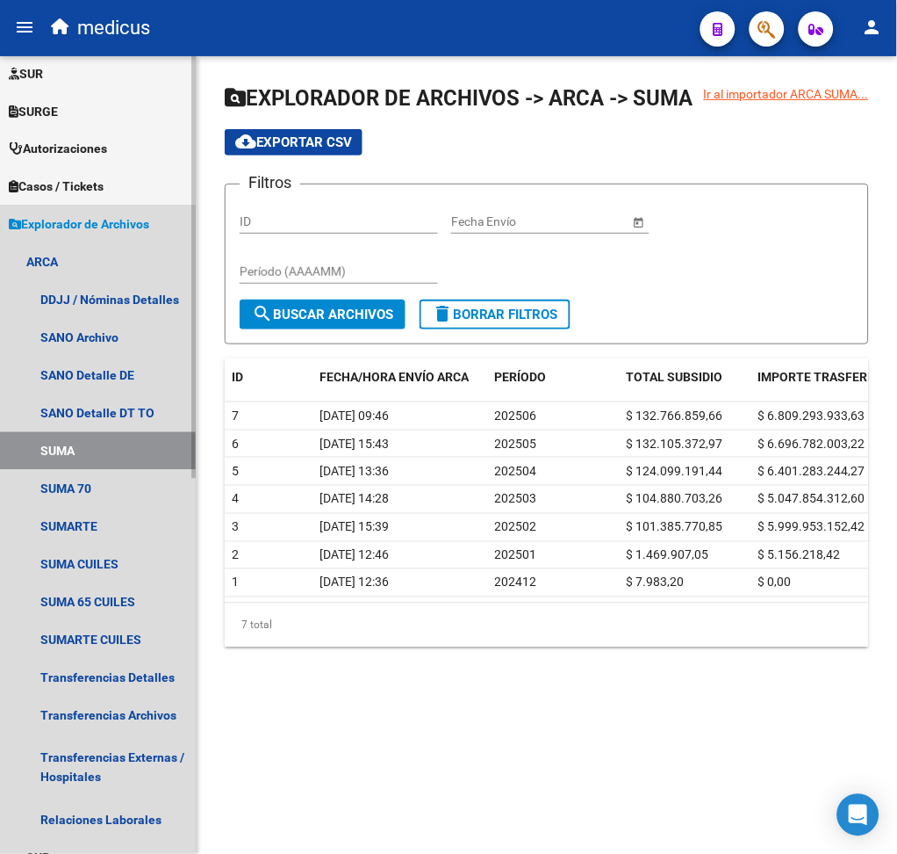
click at [60, 225] on span "Explorador de Archivos" at bounding box center [79, 224] width 140 height 19
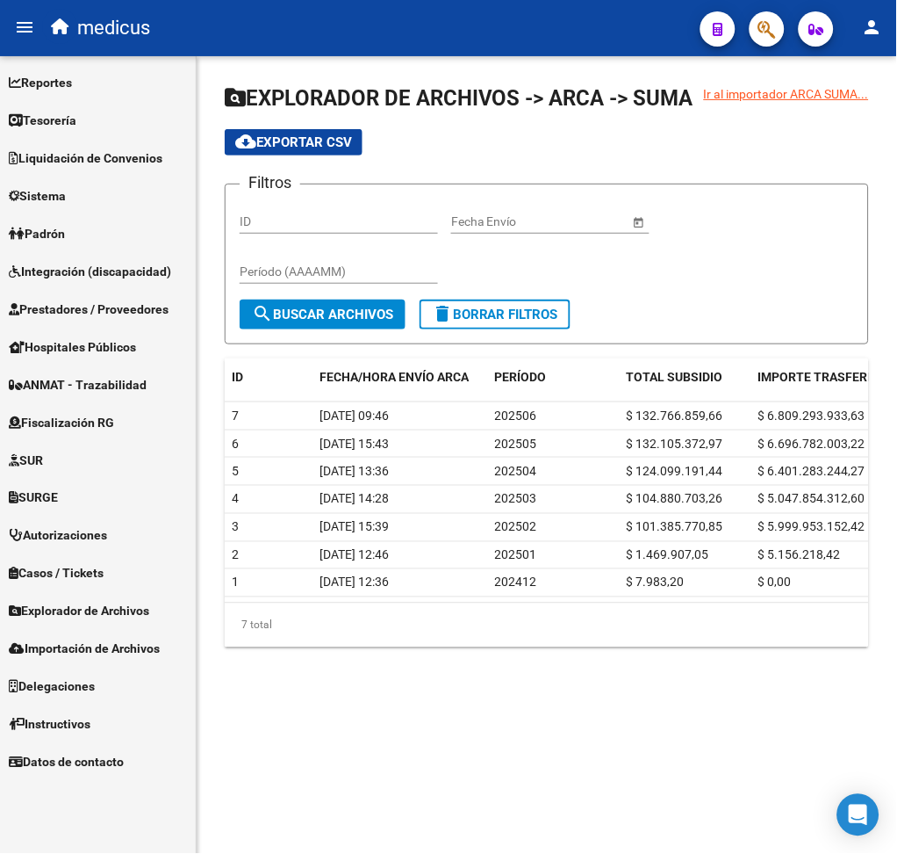
click at [102, 152] on span "Liquidación de Convenios" at bounding box center [86, 157] width 154 height 19
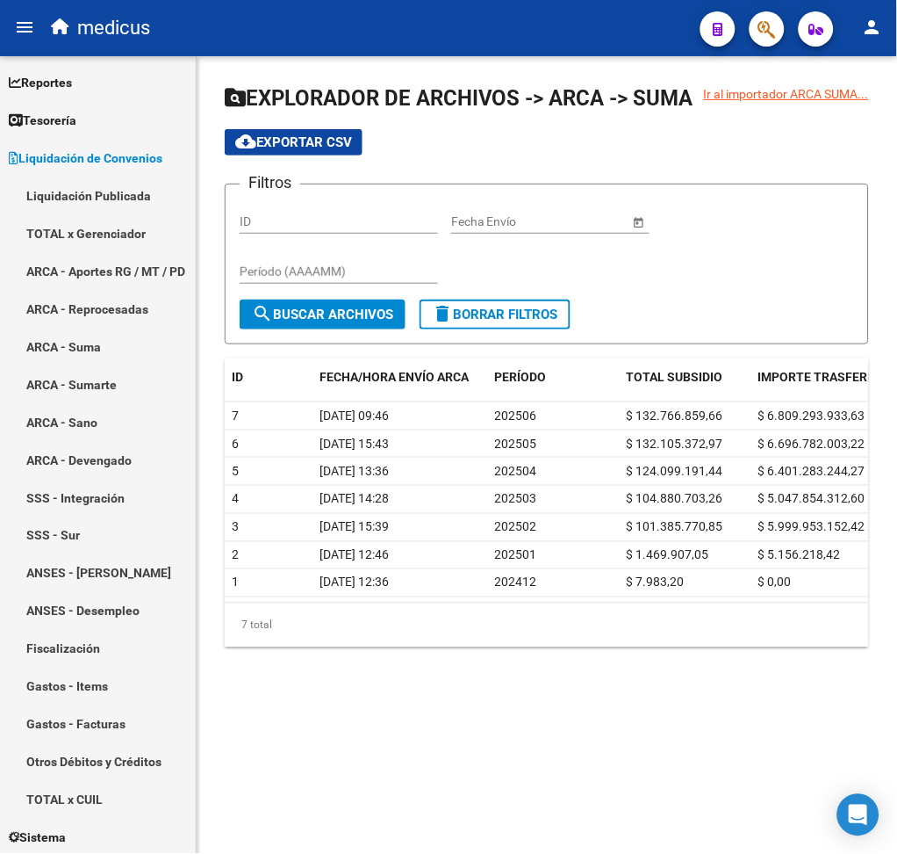
click at [488, 760] on mat-sidenav-content "Ir al importador ARCA SUMA... EXPLORADOR DE ARCHIVOS -> ARCA -> SUMA cloud_down…" at bounding box center [547, 454] width 701 height 797
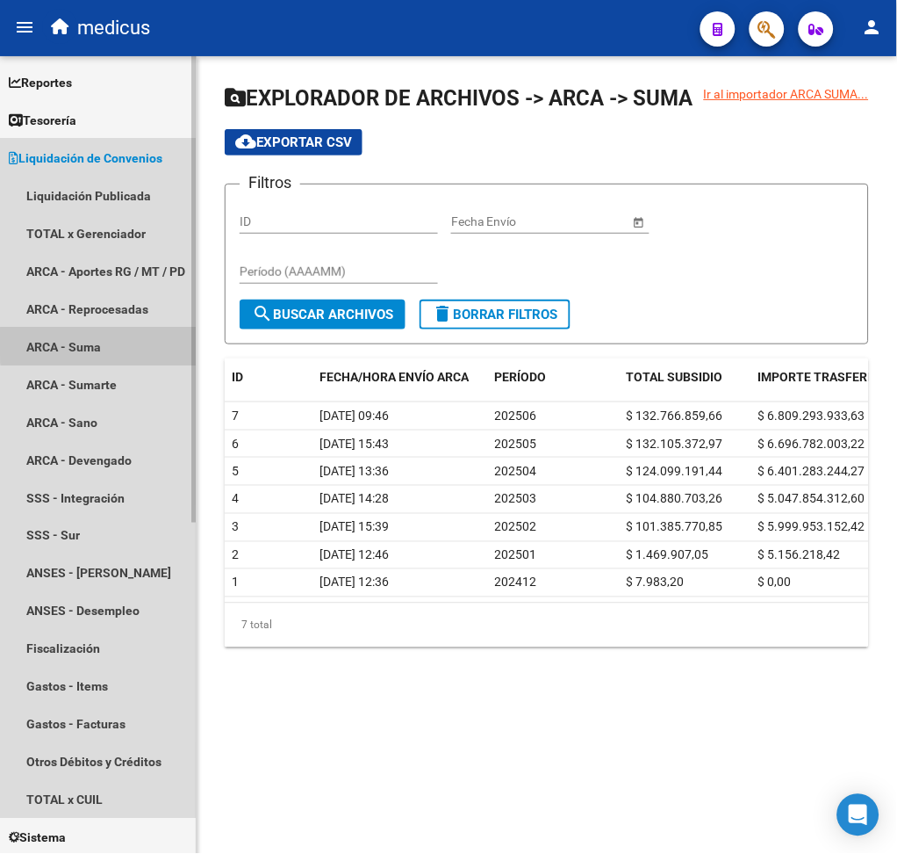
click at [129, 342] on link "ARCA - Suma" at bounding box center [98, 347] width 196 height 38
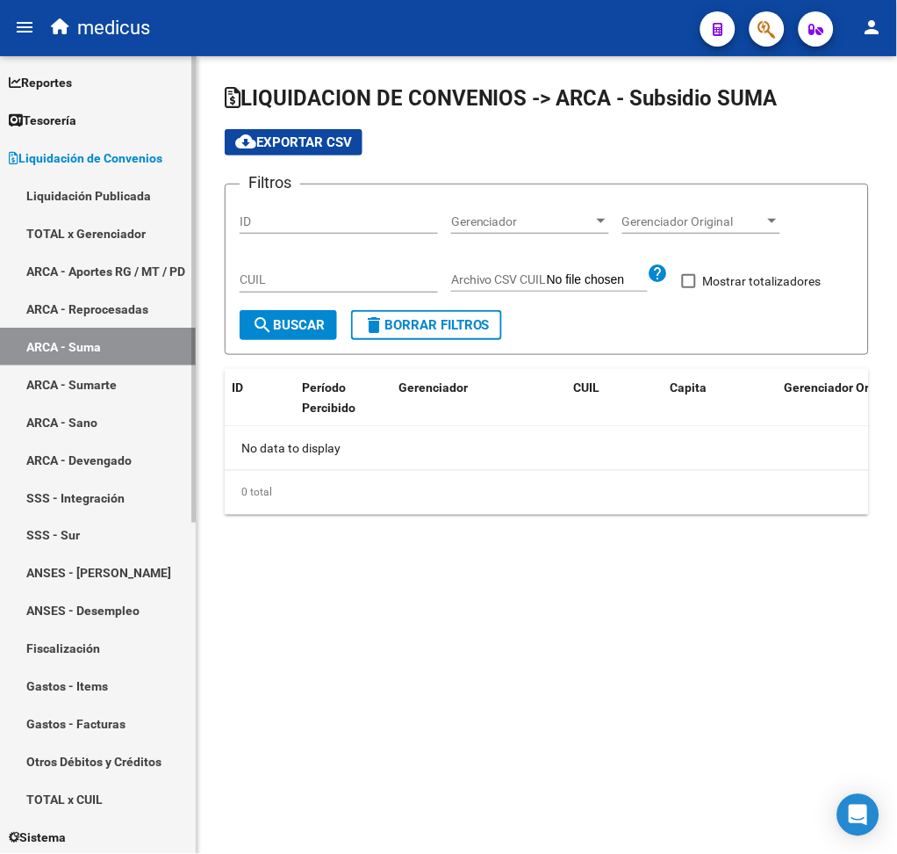
checkbox input "true"
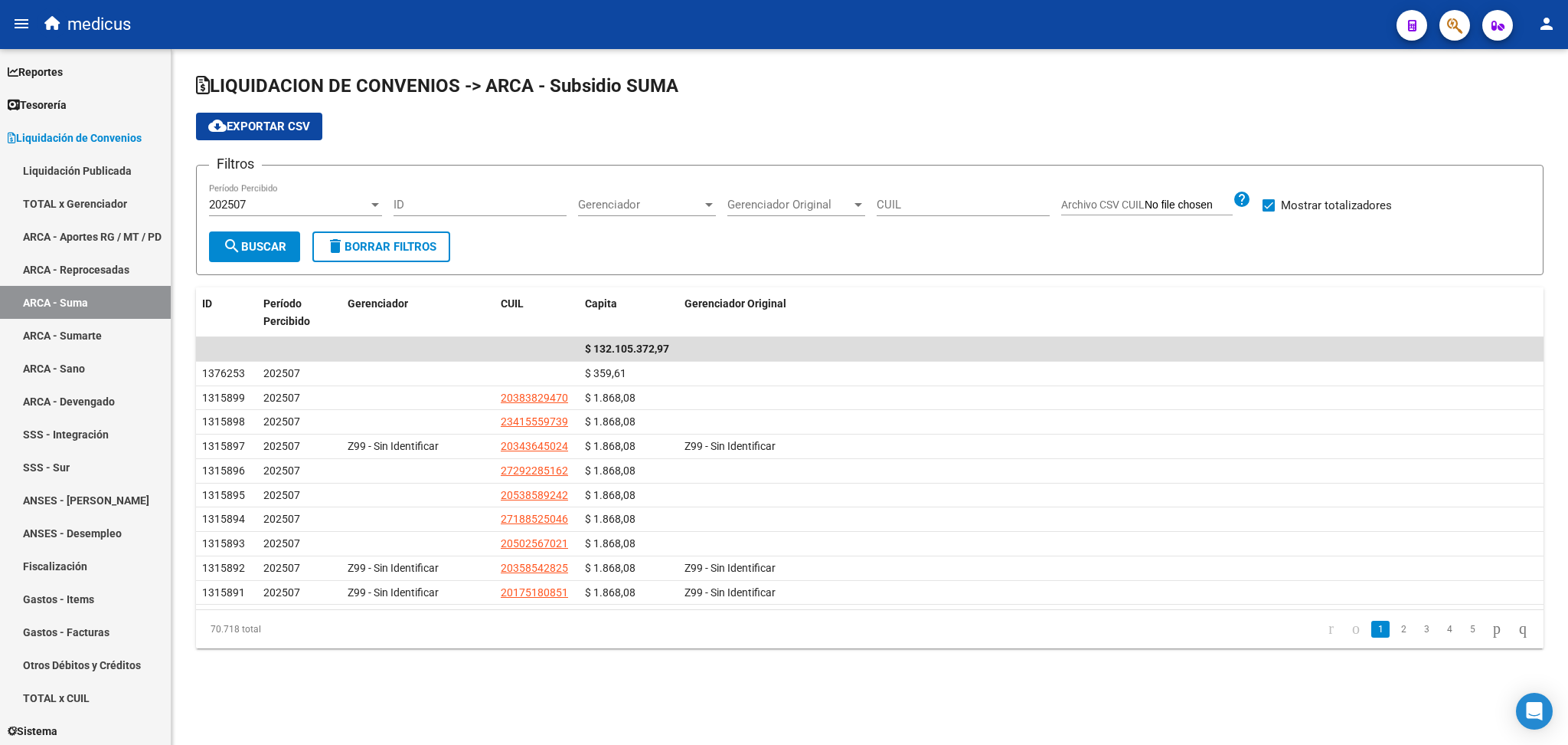
click at [242, 126] on span "cloud_download Exportar CSV" at bounding box center [259, 126] width 102 height 14
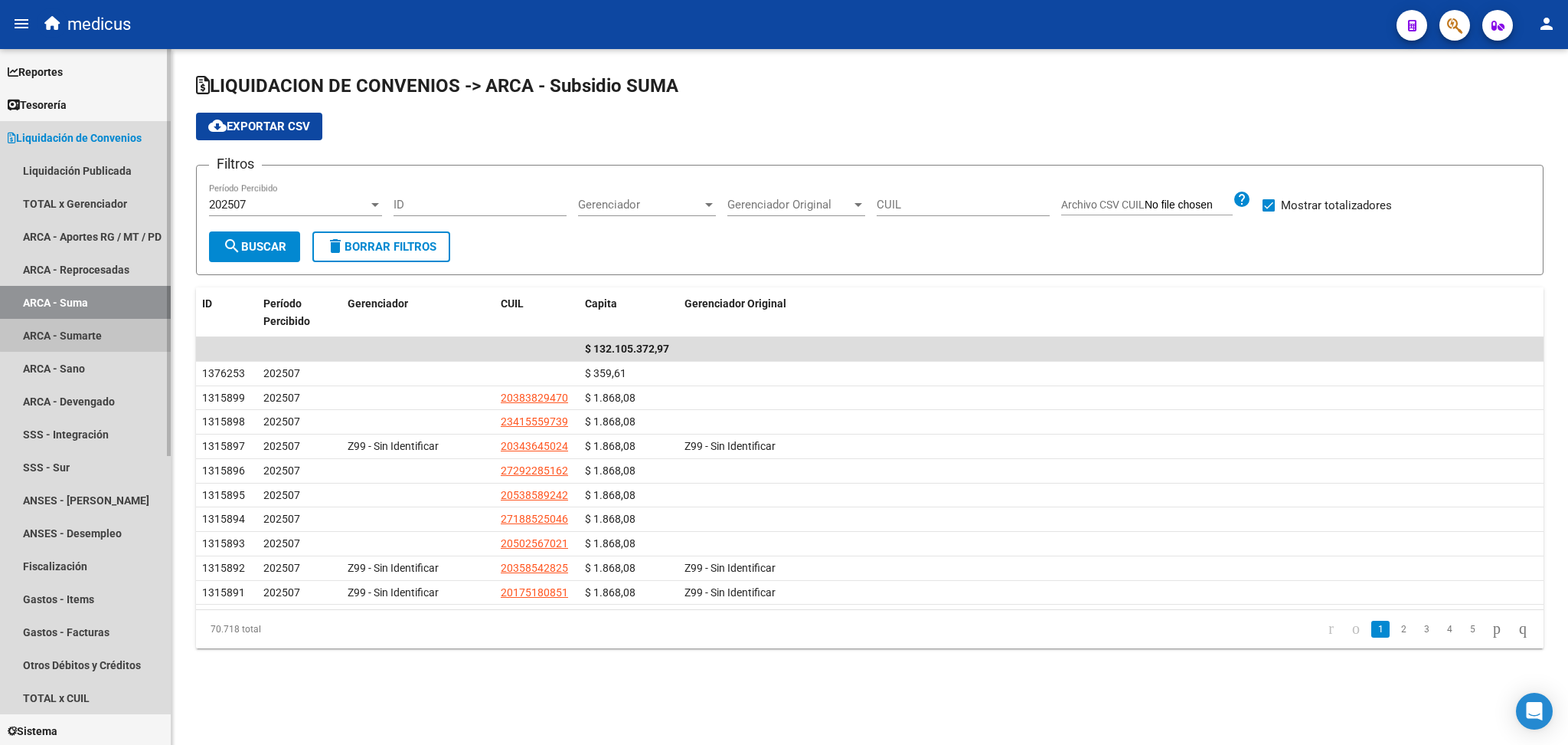
click at [114, 333] on link "ARCA - Sumarte" at bounding box center [85, 335] width 171 height 33
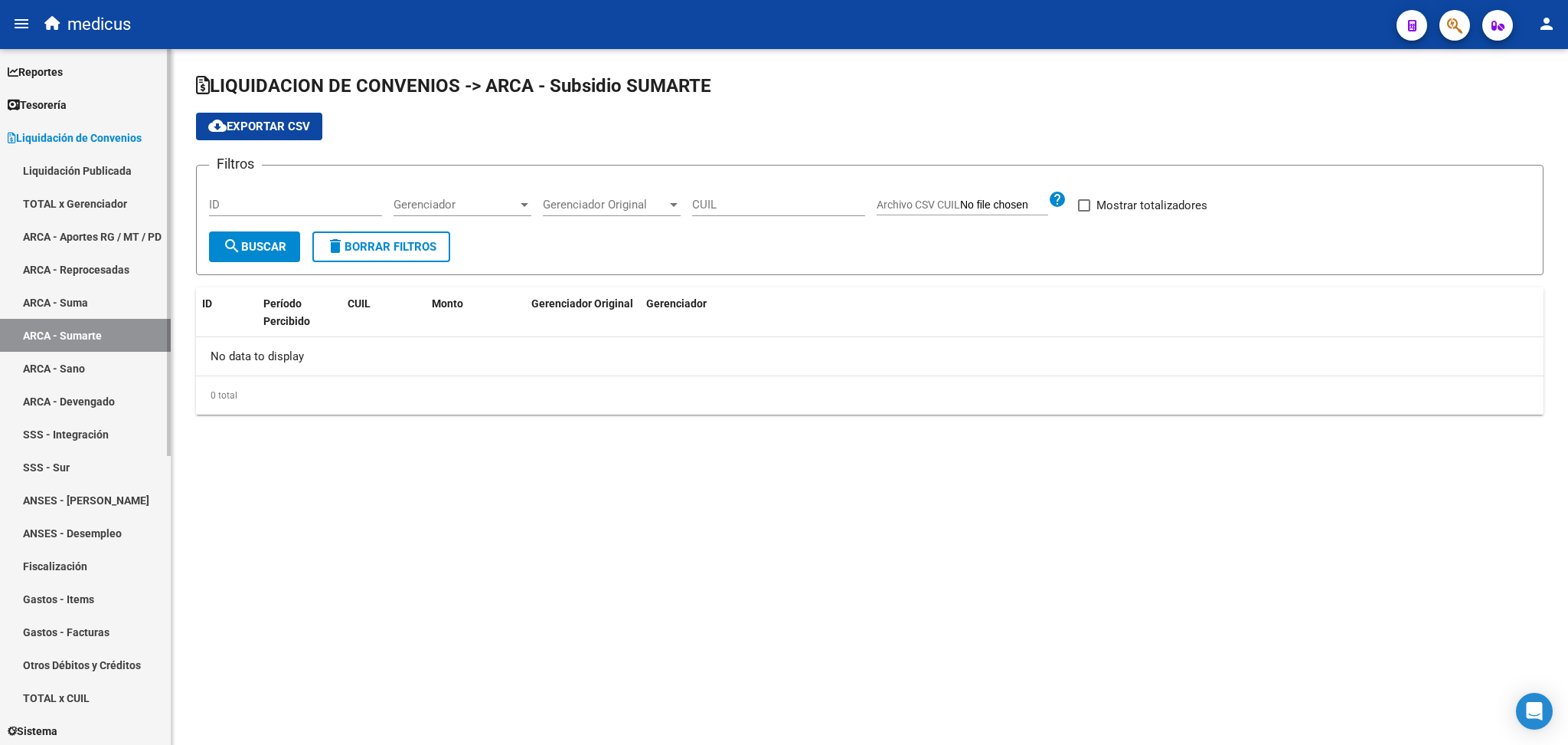
checkbox input "true"
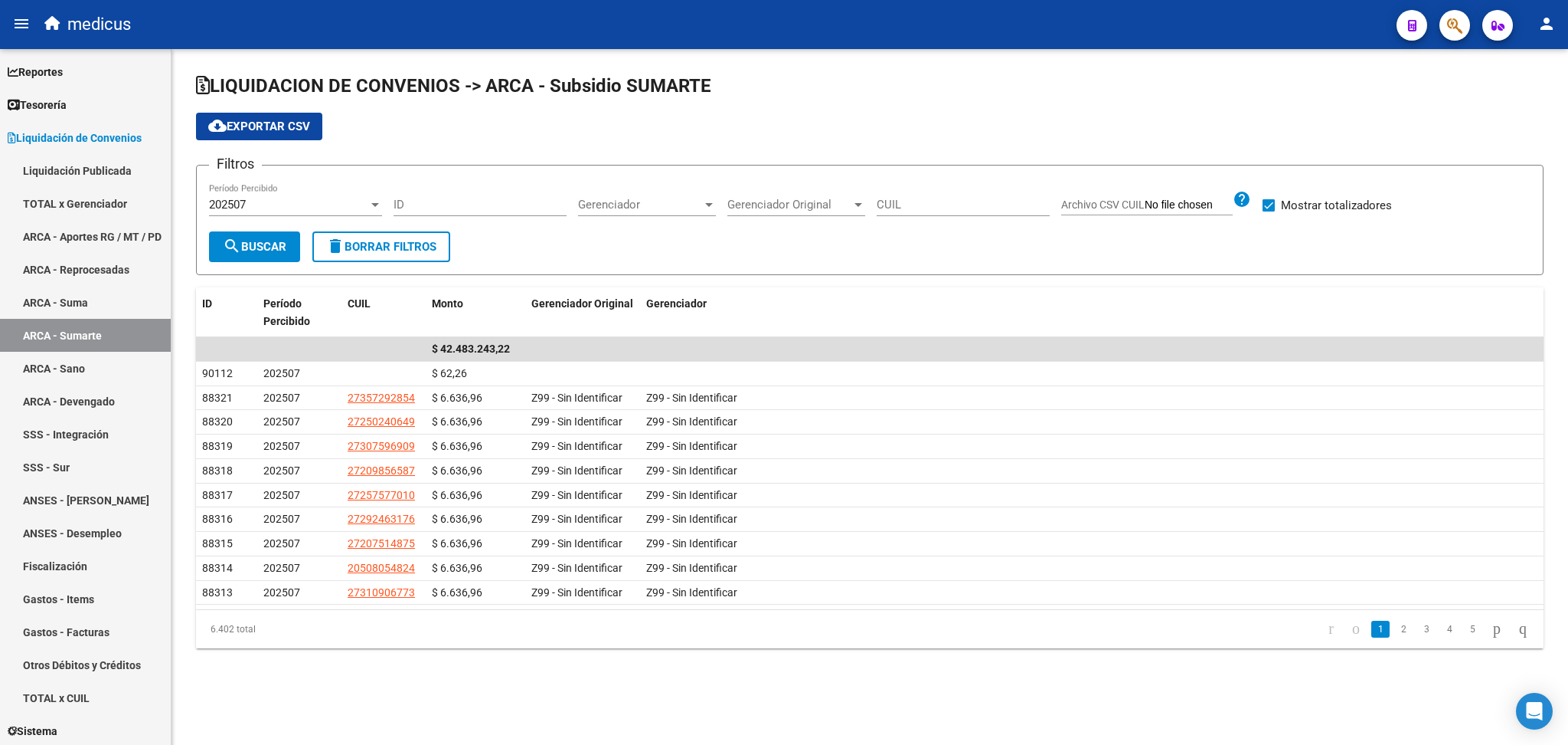
click at [290, 128] on span "cloud_download Exportar CSV" at bounding box center [259, 126] width 102 height 14
click at [110, 359] on link "ARCA - Sano" at bounding box center [85, 368] width 171 height 33
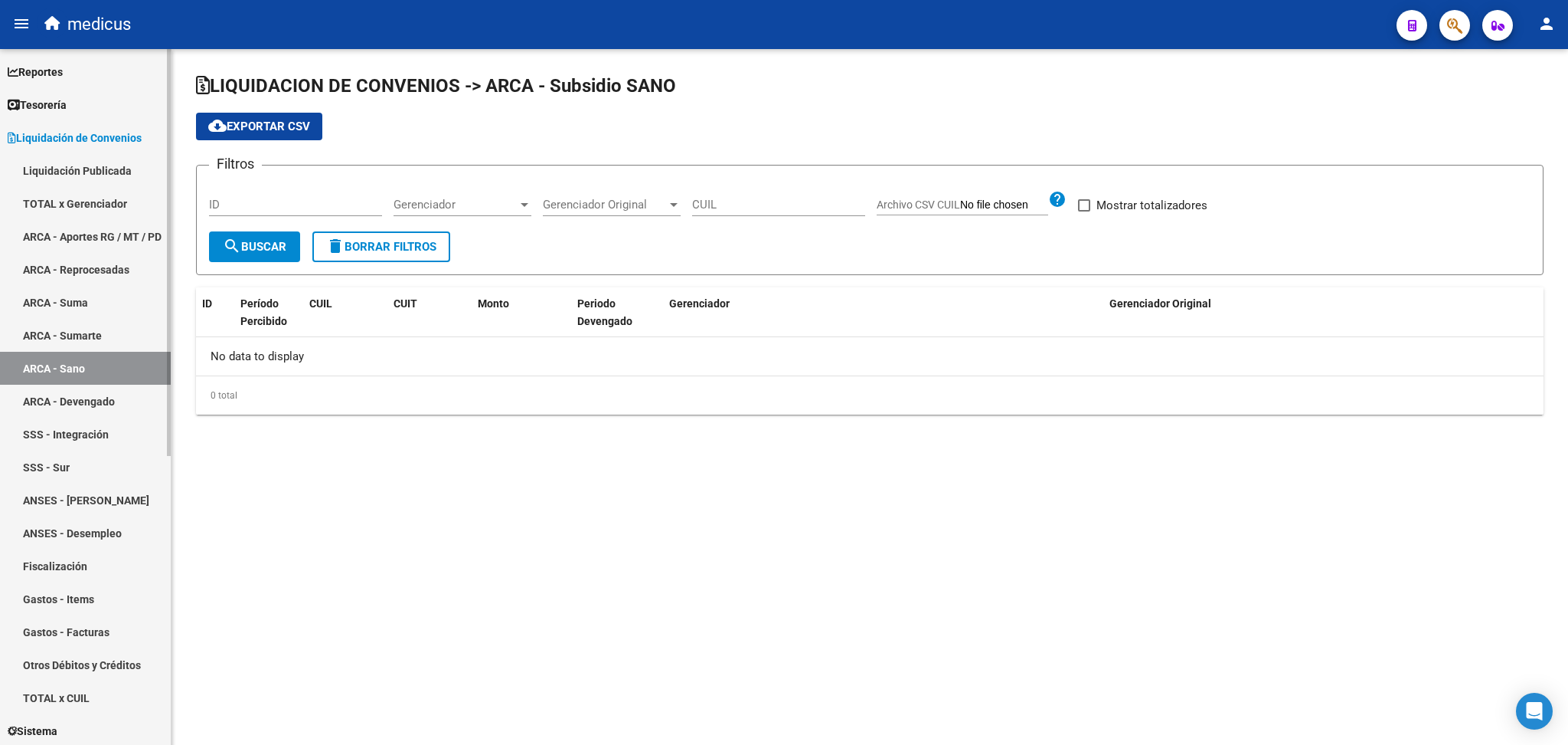
checkbox input "true"
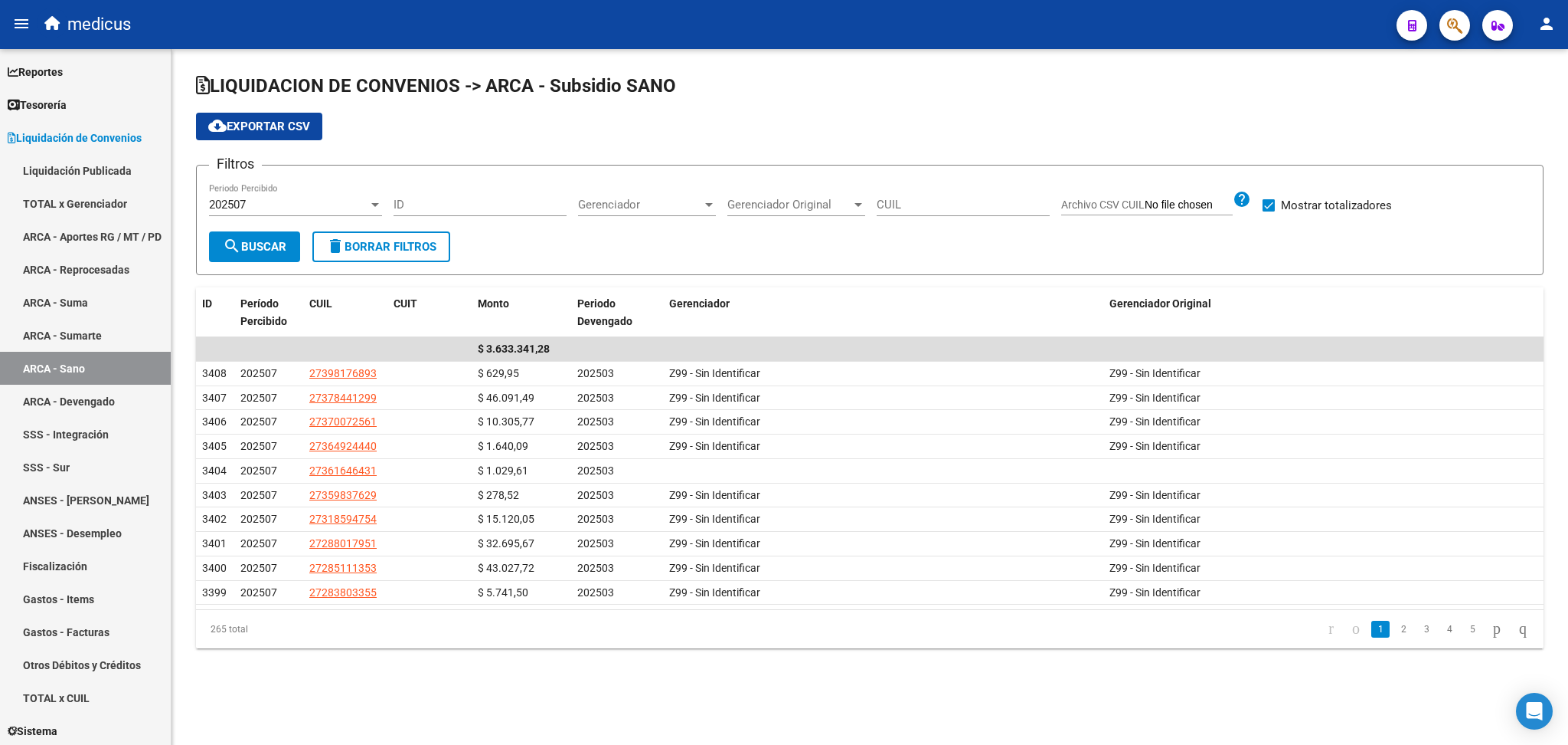
click at [272, 122] on span "cloud_download Exportar CSV" at bounding box center [259, 126] width 102 height 14
